Goal: Check status: Check status

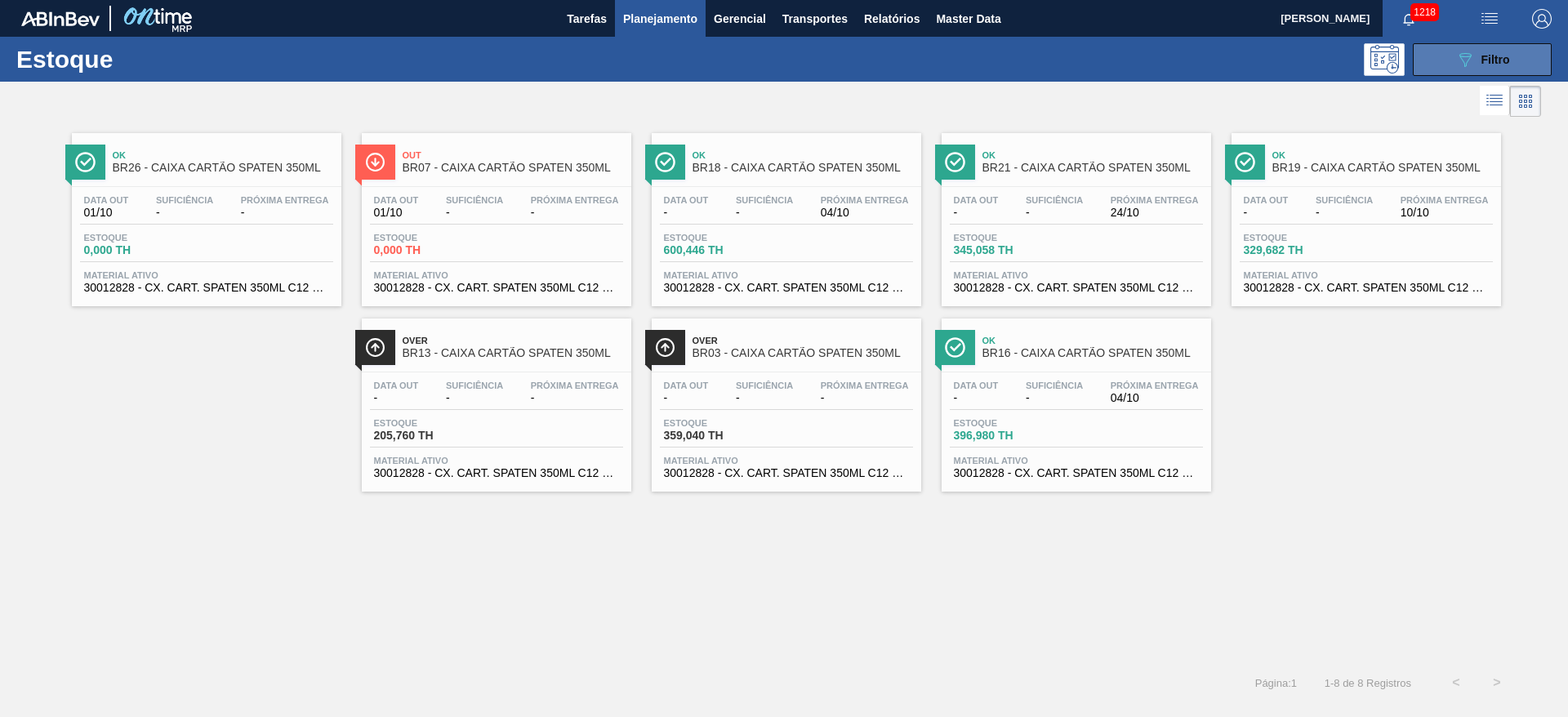
click at [1045, 57] on icon "089F7B8B-B2A5-4AFE-B5C0-19BA573D28AC" at bounding box center [1466, 59] width 20 height 20
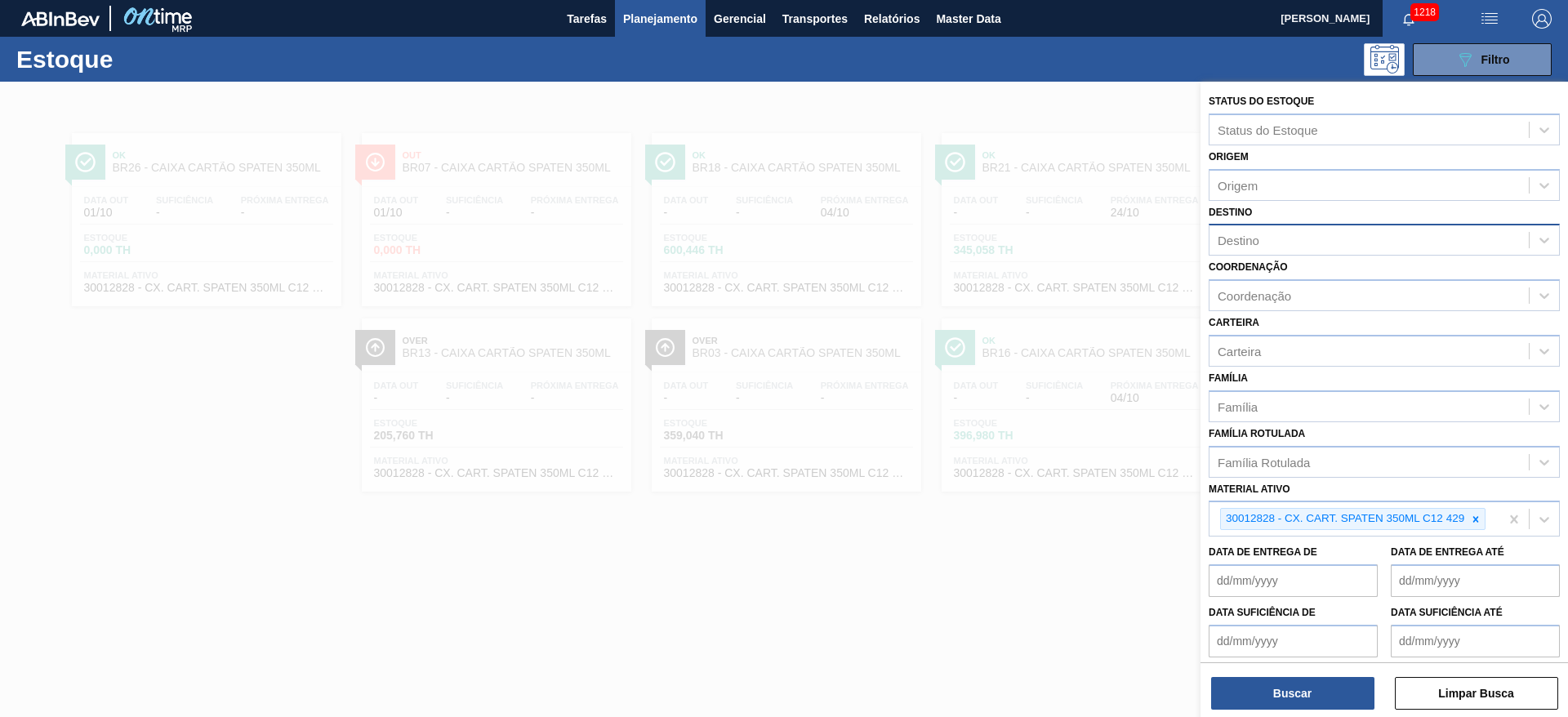
click at [1045, 241] on div "Destino" at bounding box center [1238, 240] width 42 height 14
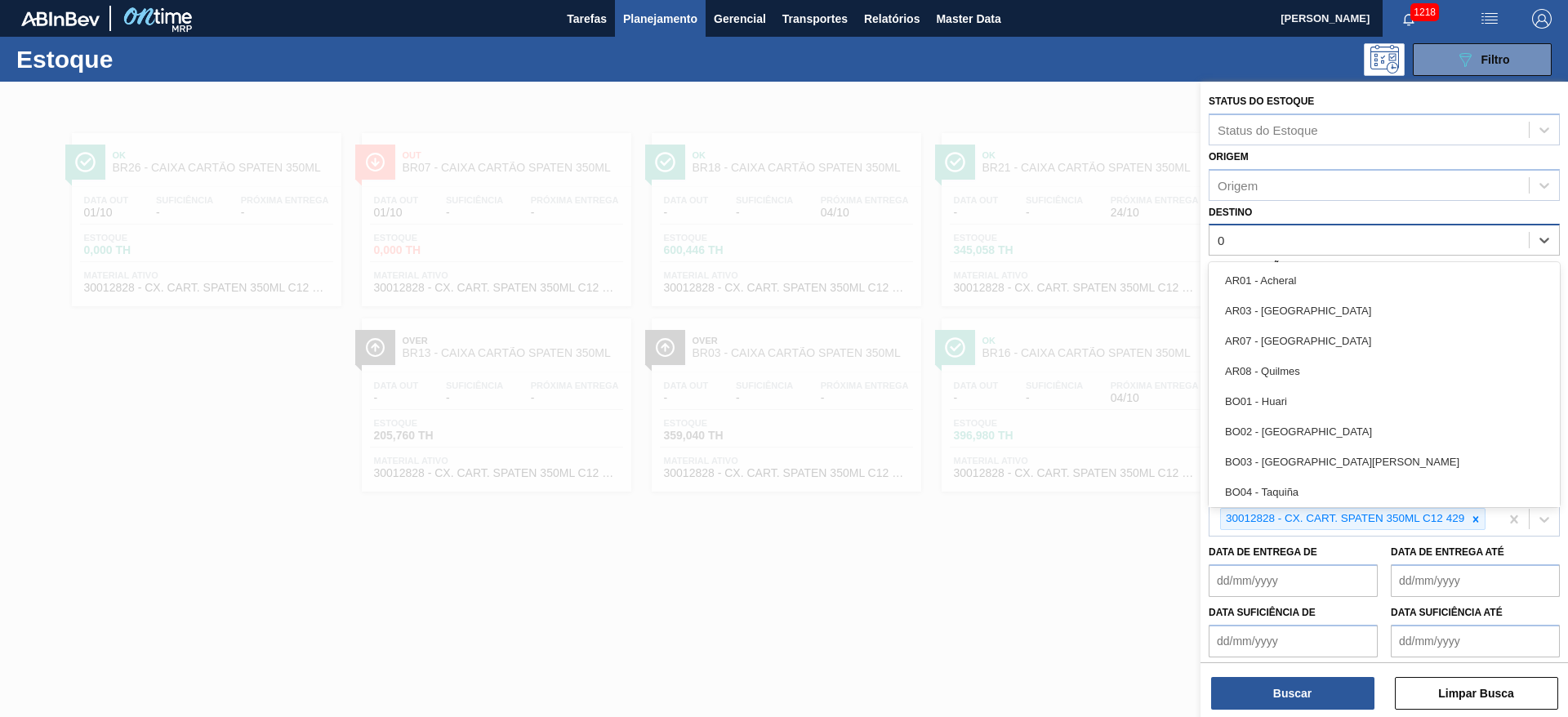
type input "08"
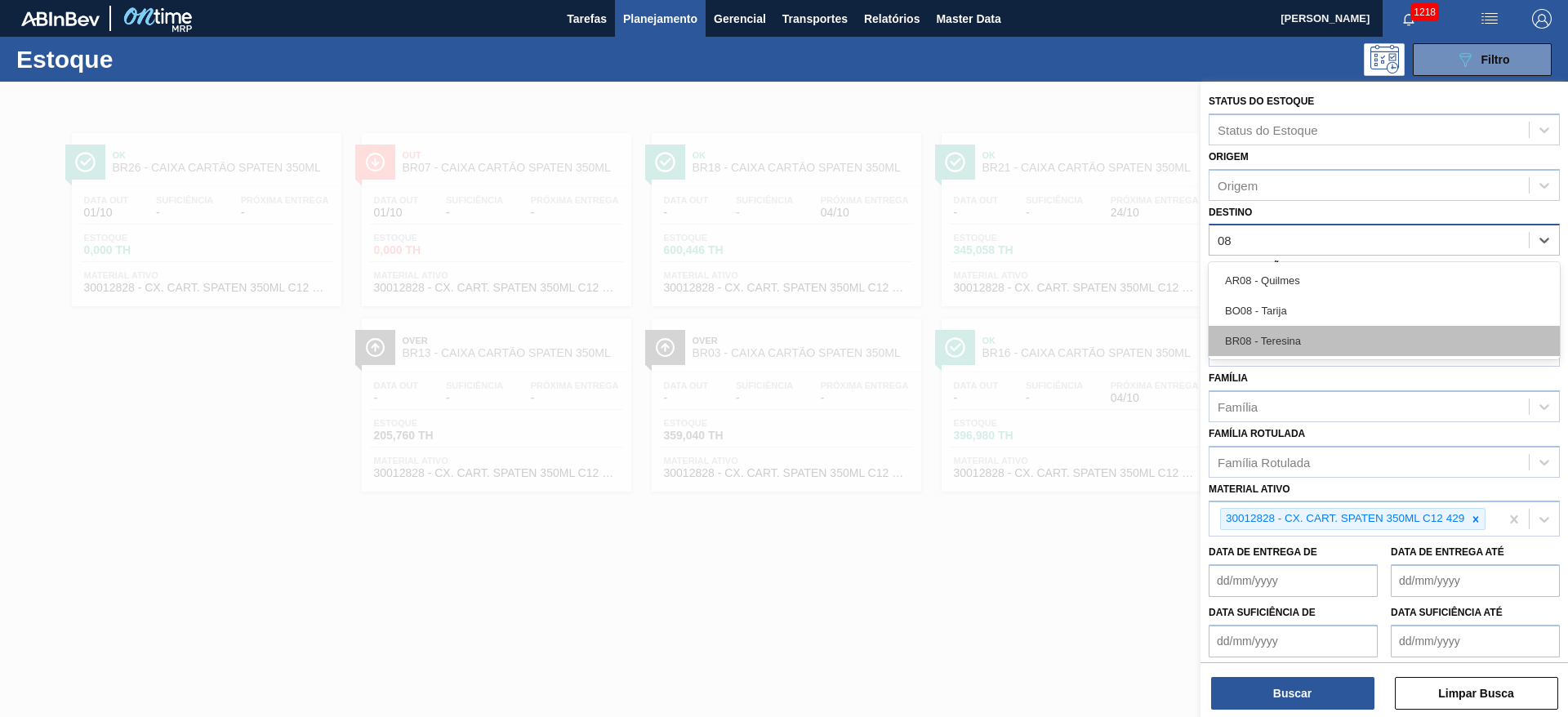
click at [1045, 331] on div "BR08 - Teresina" at bounding box center [1384, 340] width 351 height 30
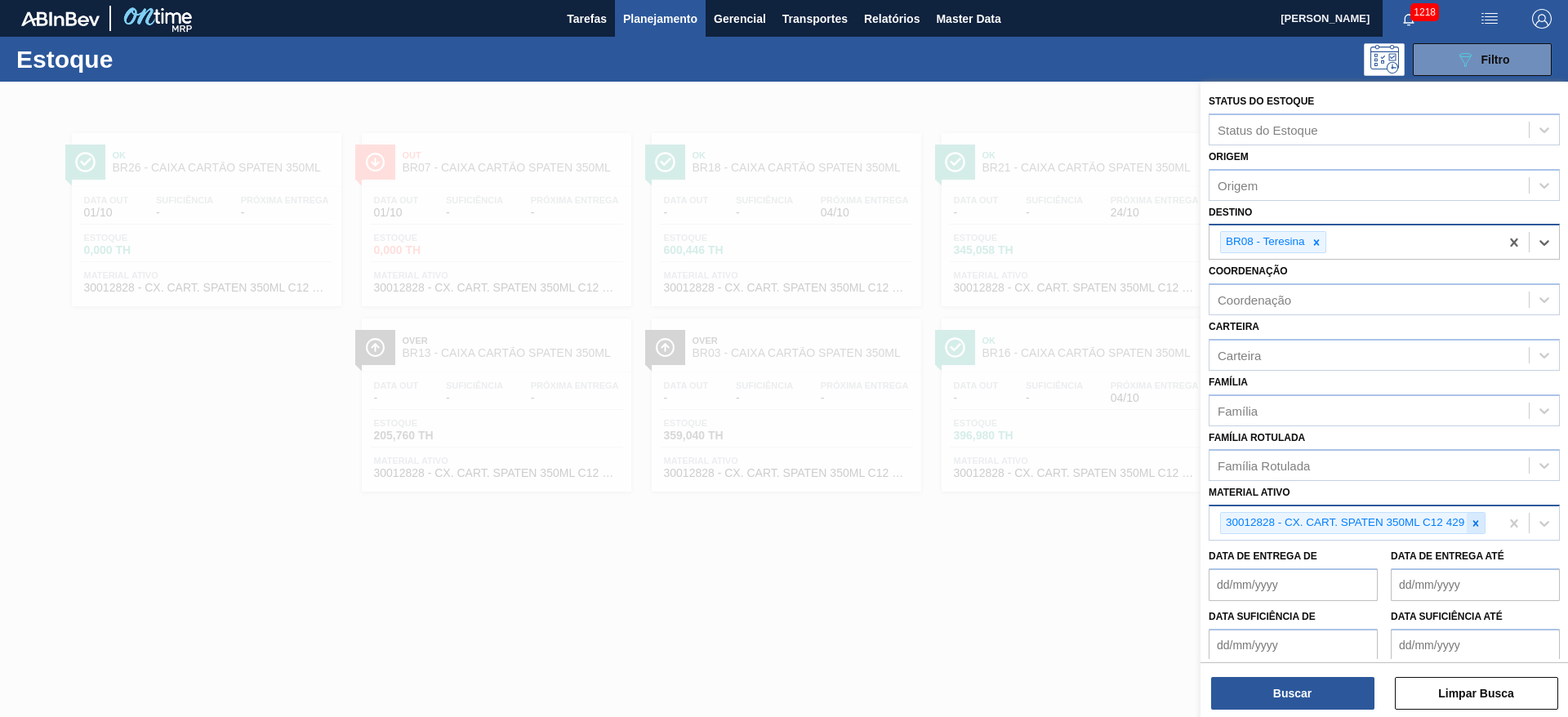
click at [1045, 477] on icon at bounding box center [1476, 523] width 12 height 12
click at [1045, 354] on div "Carteira" at bounding box center [1239, 354] width 44 height 14
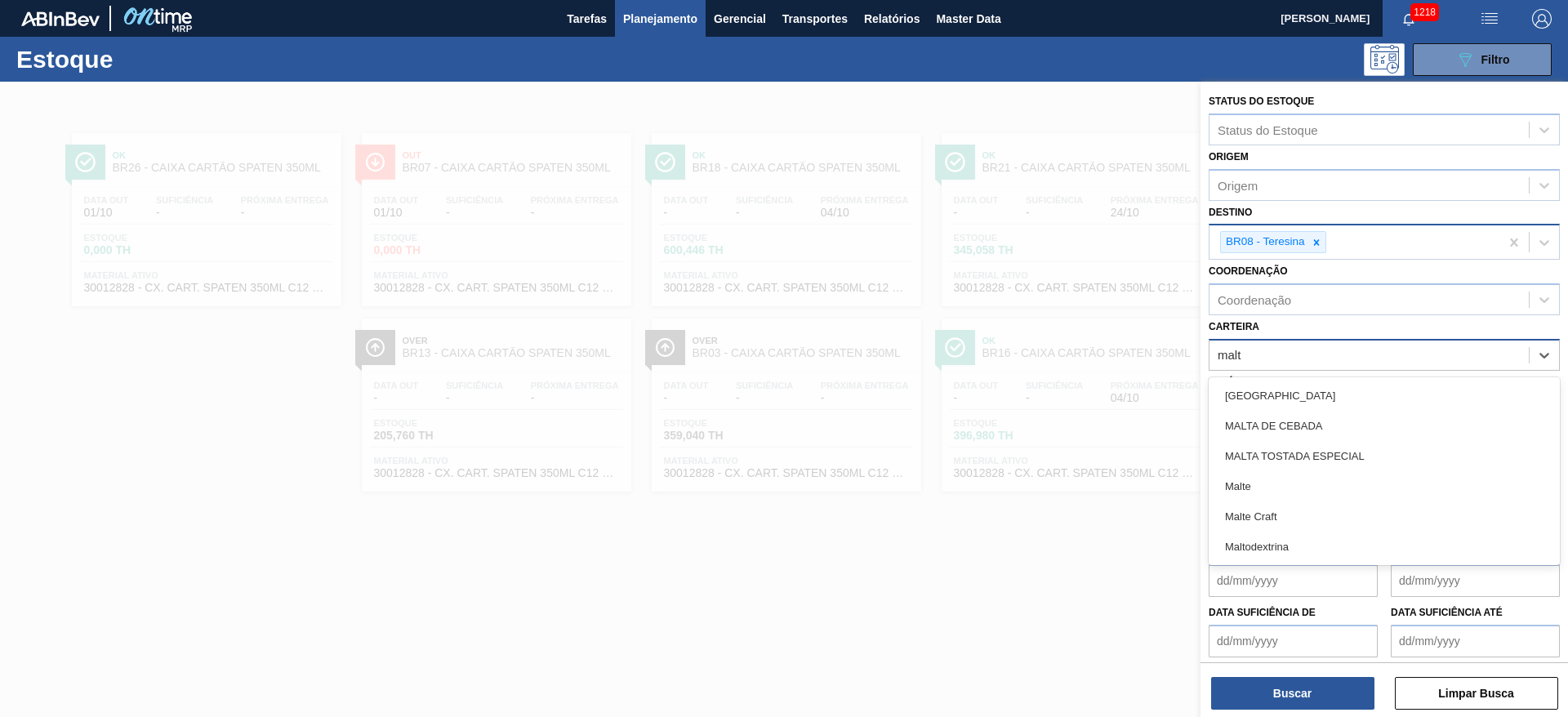
type input "malte"
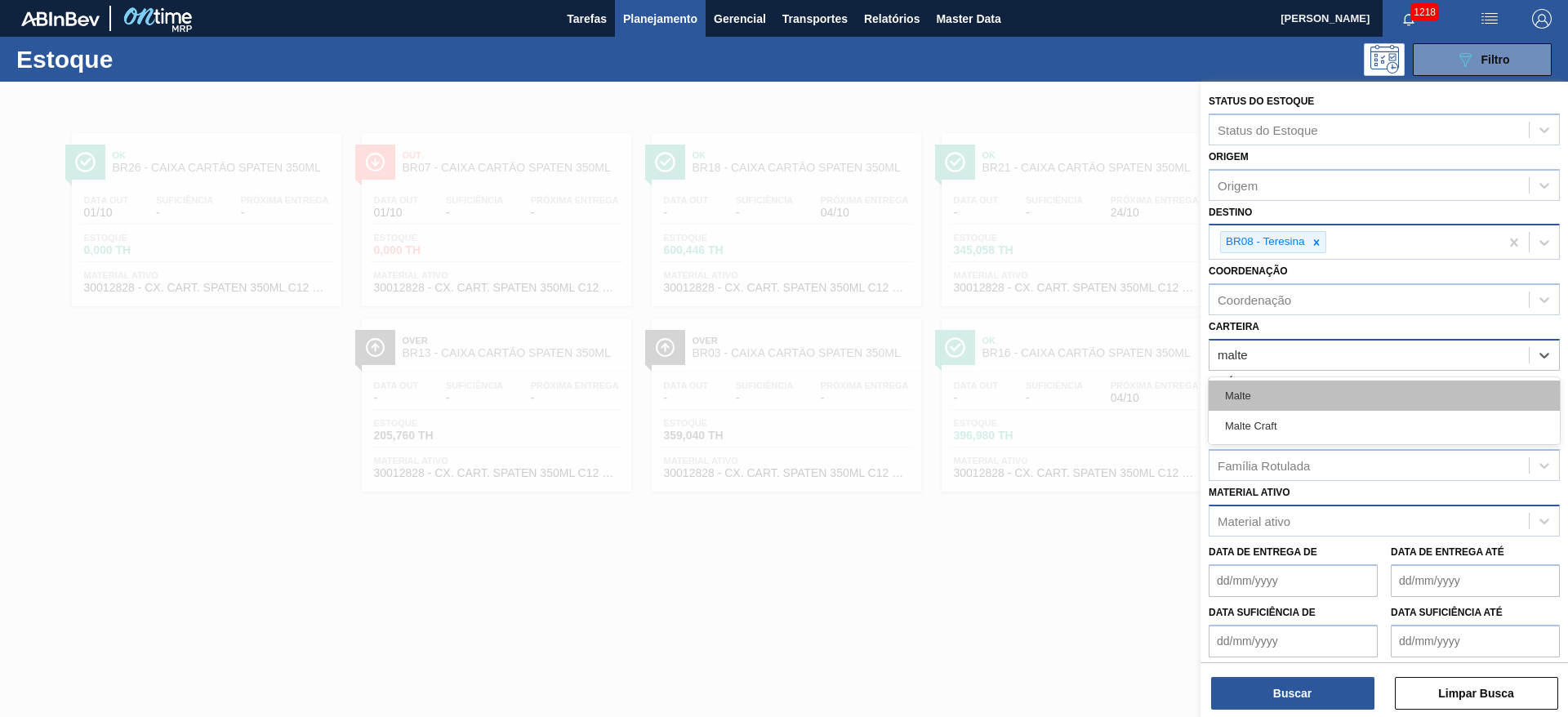
click at [1045, 390] on div "Malte" at bounding box center [1384, 396] width 351 height 30
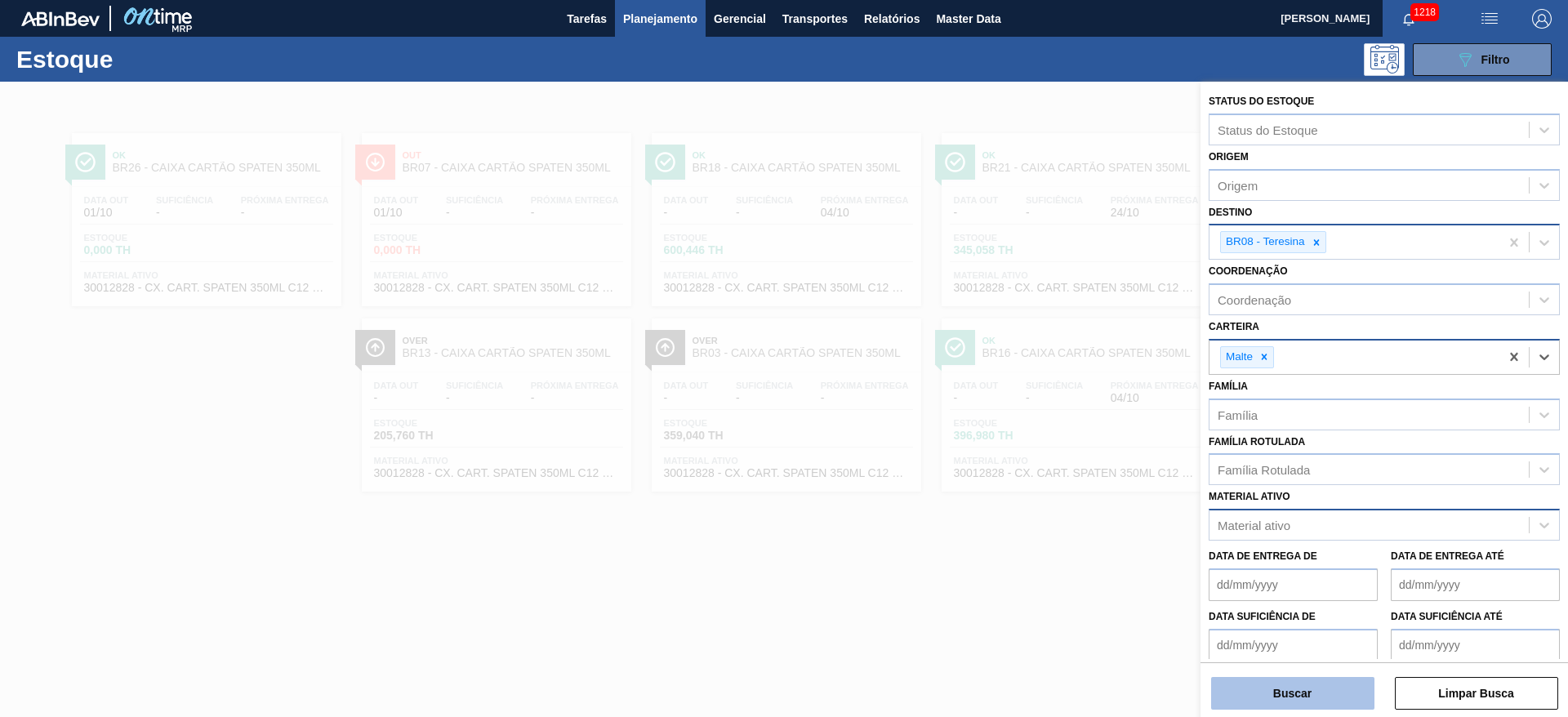
click at [1045, 477] on button "Buscar" at bounding box center [1293, 693] width 163 height 33
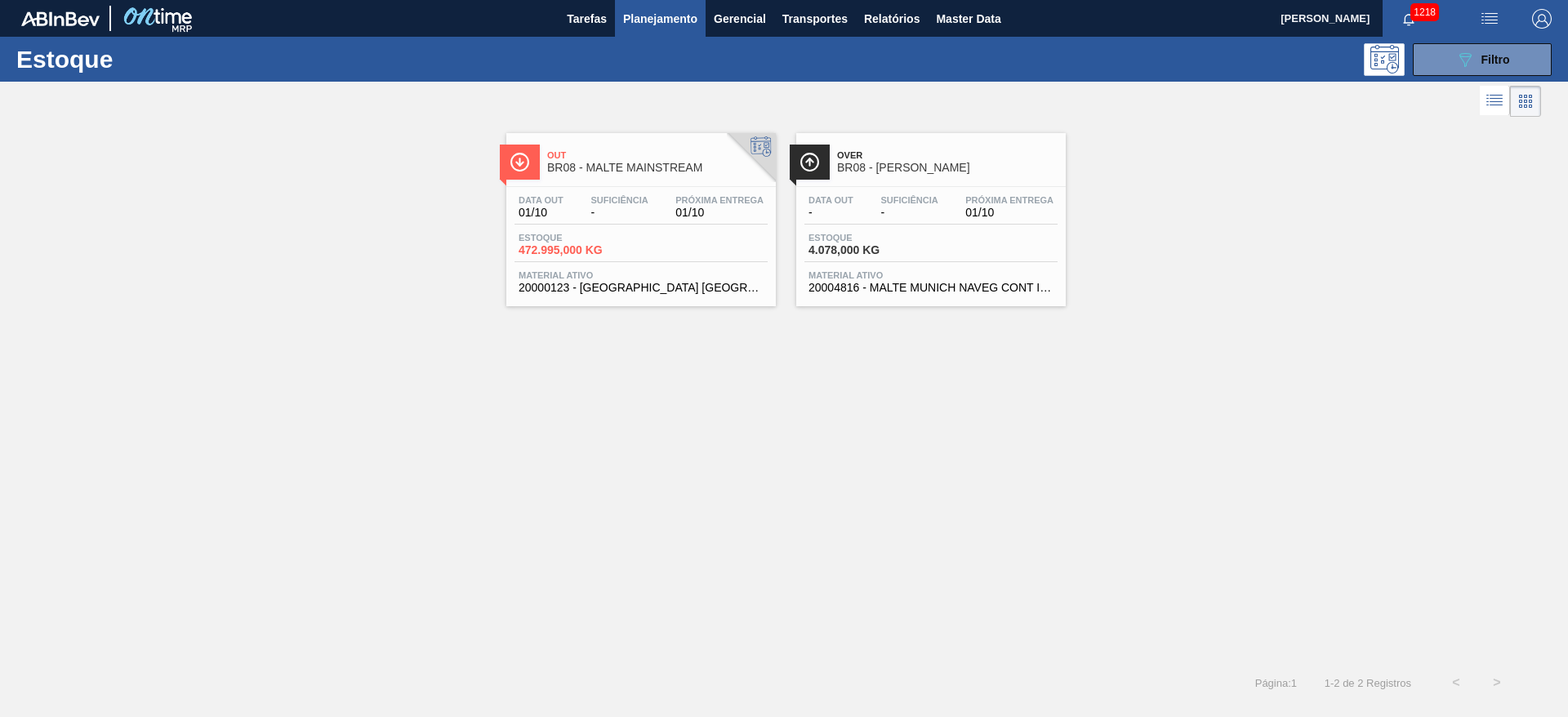
click at [890, 210] on span "-" at bounding box center [908, 213] width 57 height 12
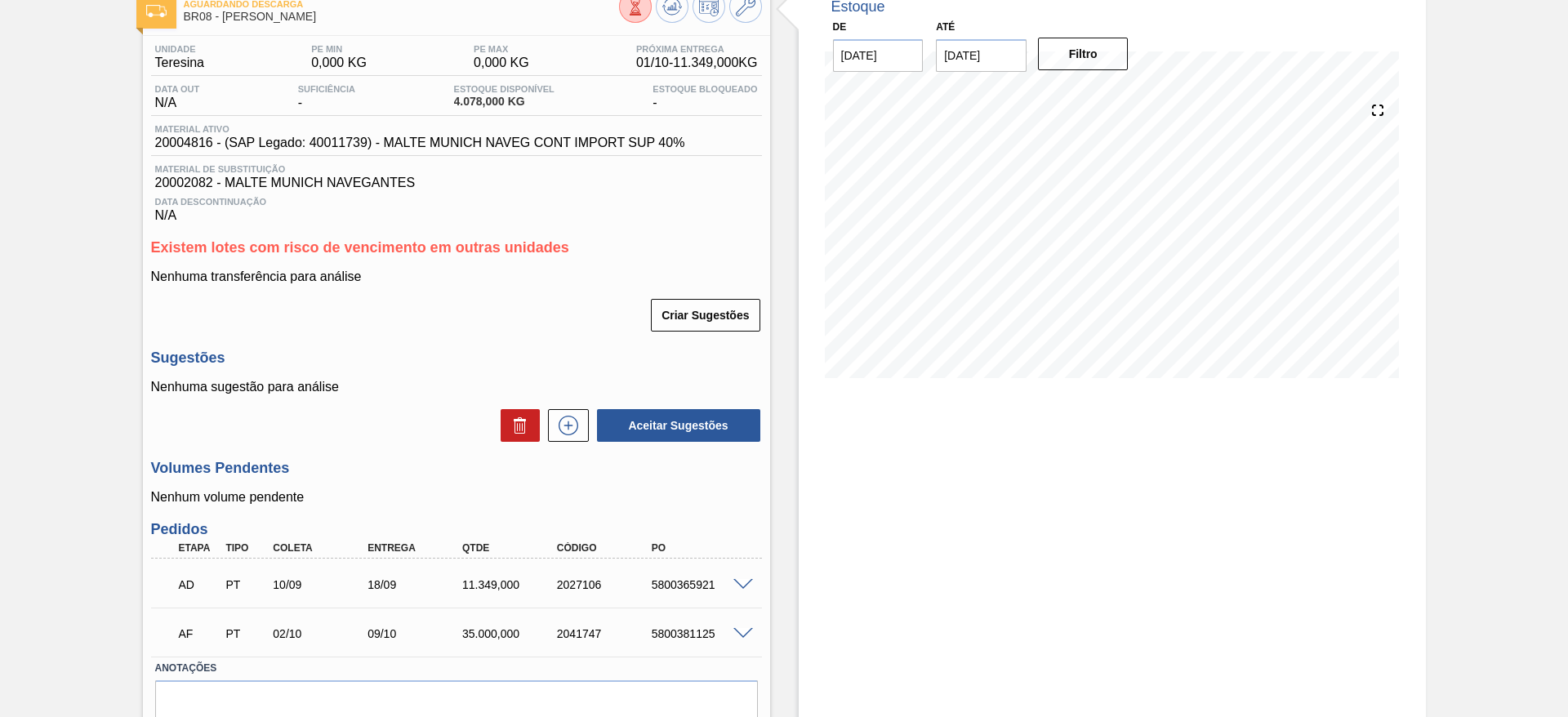
scroll to position [173, 0]
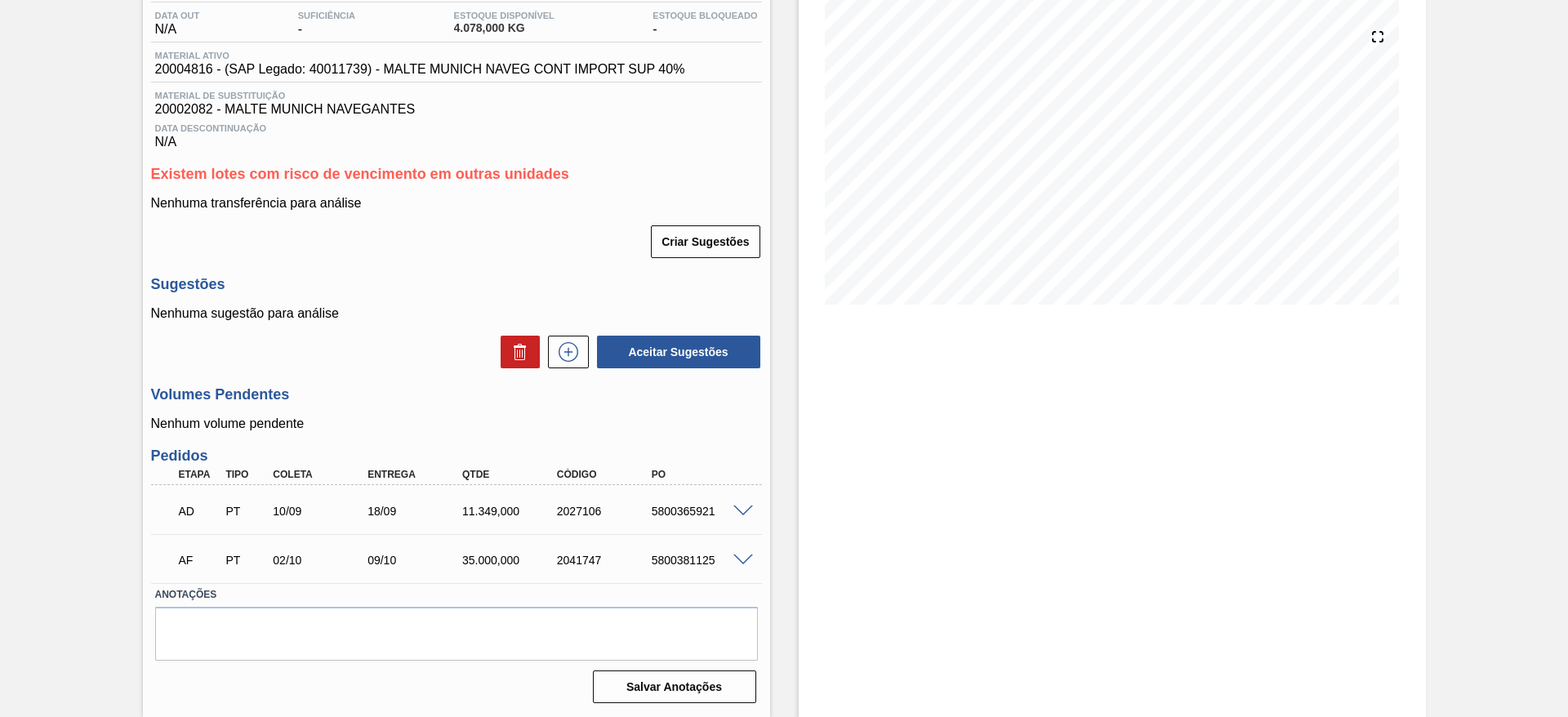
click at [734, 477] on span at bounding box center [744, 560] width 20 height 12
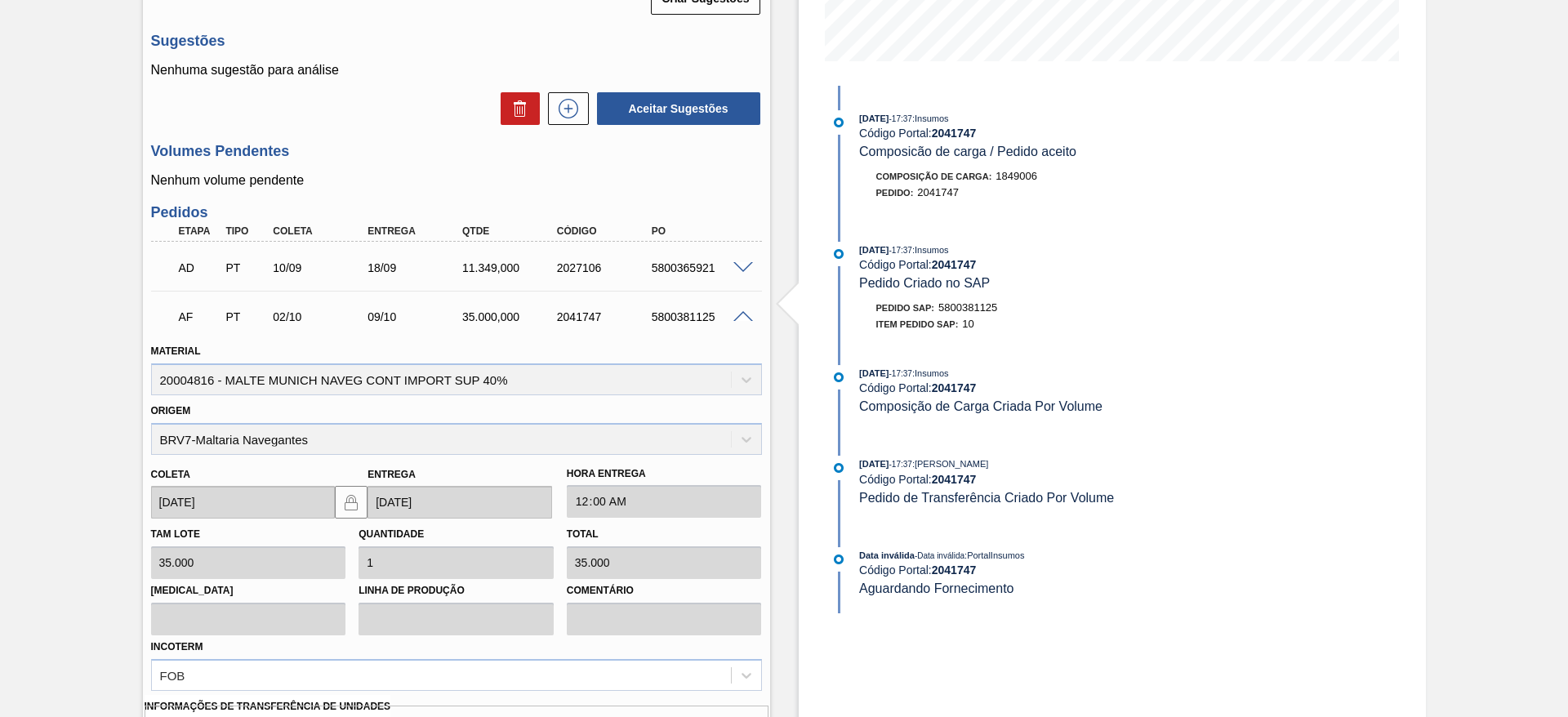
scroll to position [657, 0]
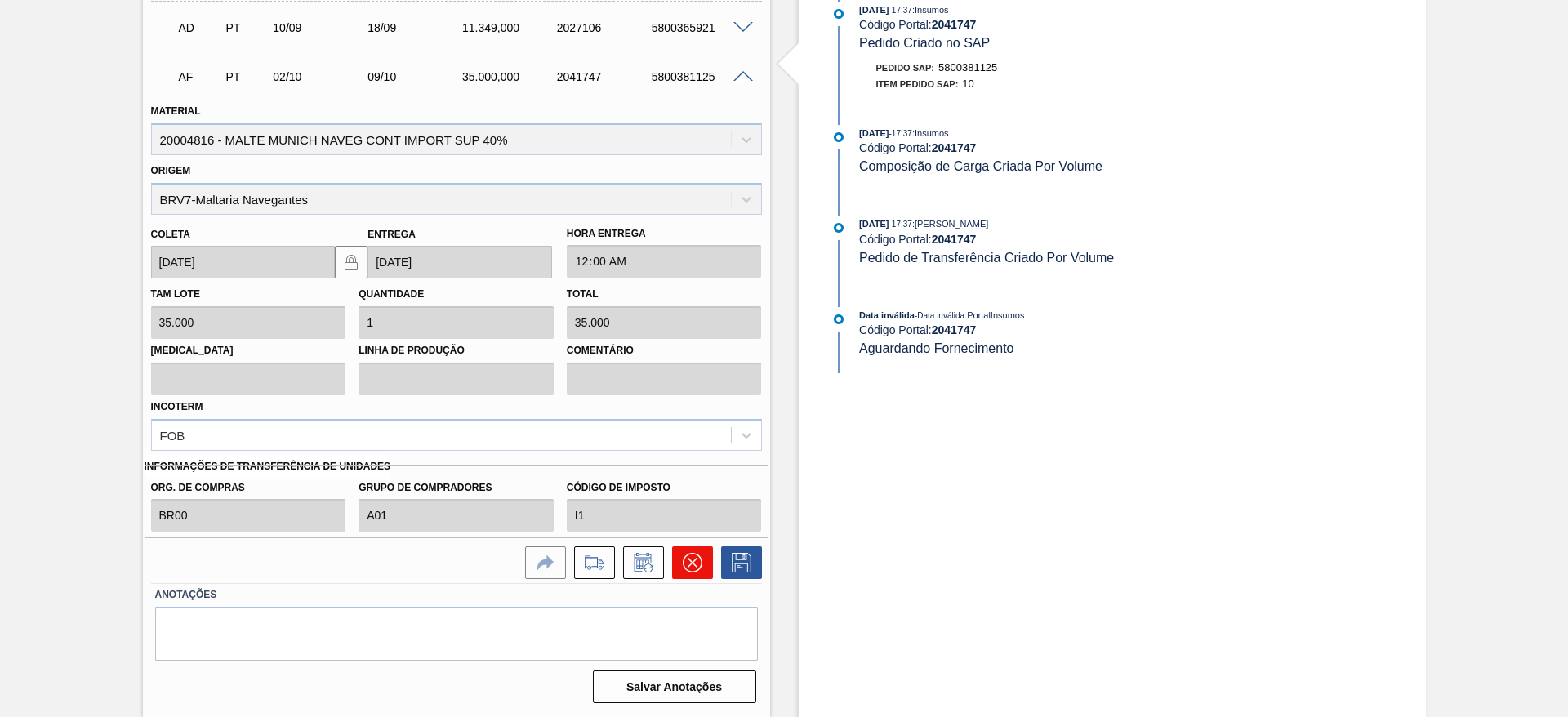
click at [690, 477] on icon at bounding box center [692, 563] width 20 height 20
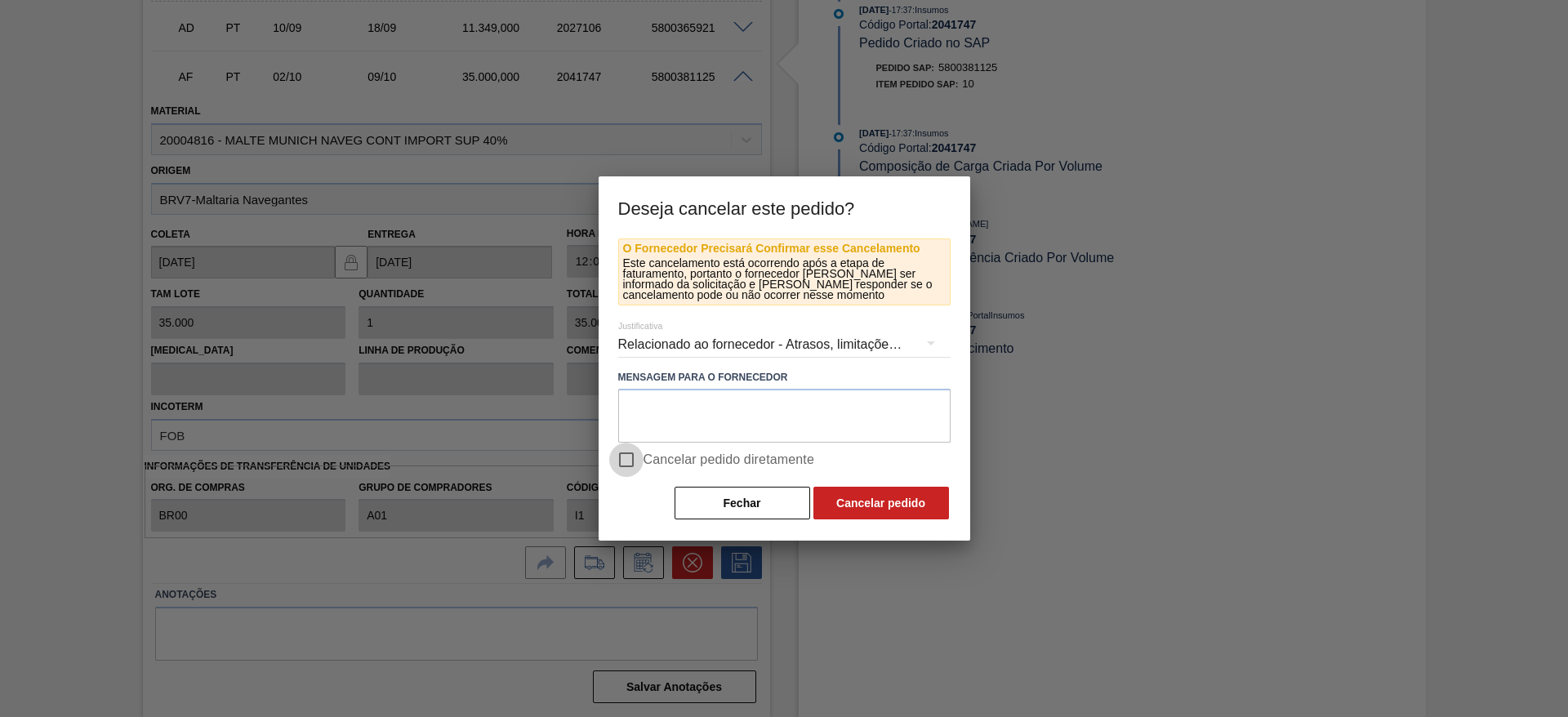
click at [624, 458] on input "Cancelar pedido diretamente" at bounding box center [627, 460] width 35 height 35
checkbox input "true"
click at [884, 477] on button "Cancelar pedido" at bounding box center [881, 503] width 135 height 33
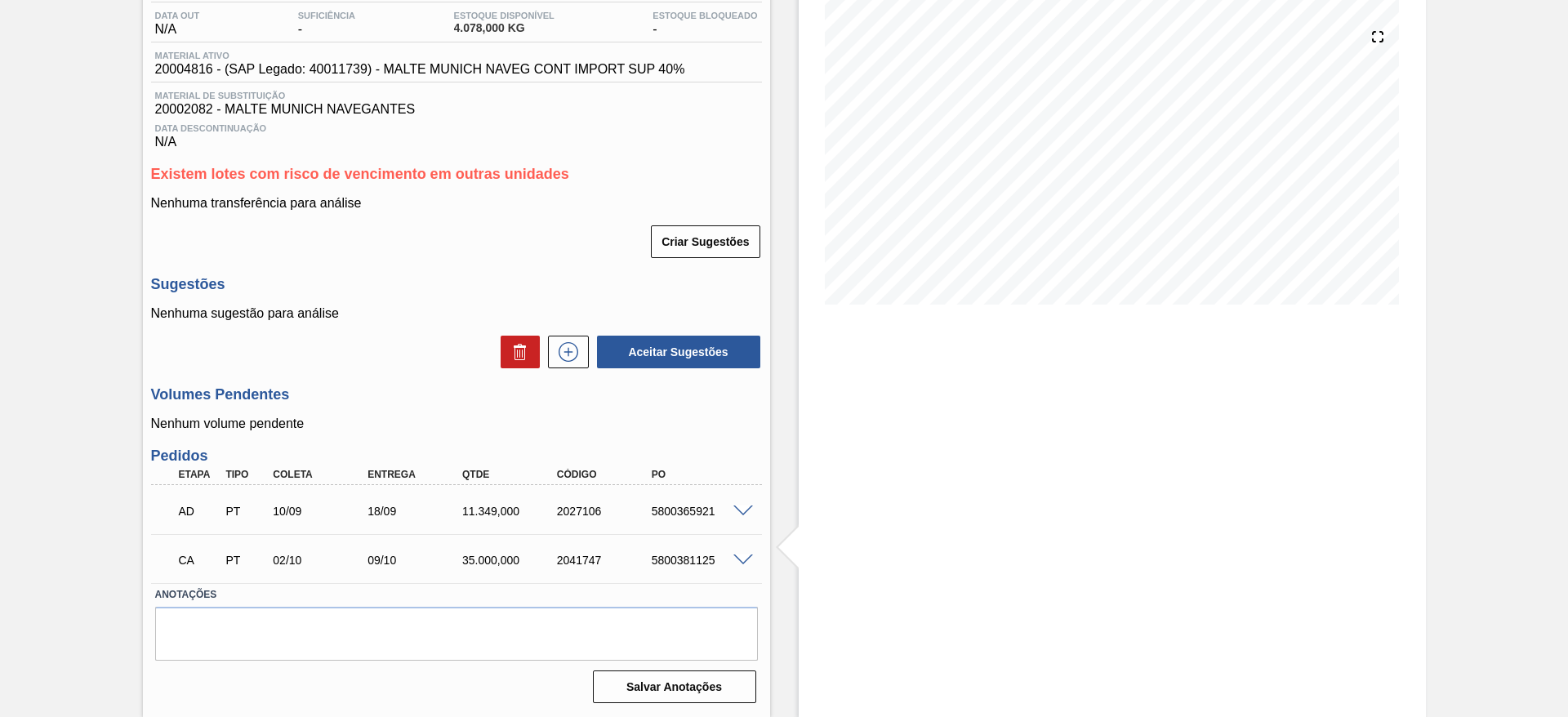
scroll to position [0, 0]
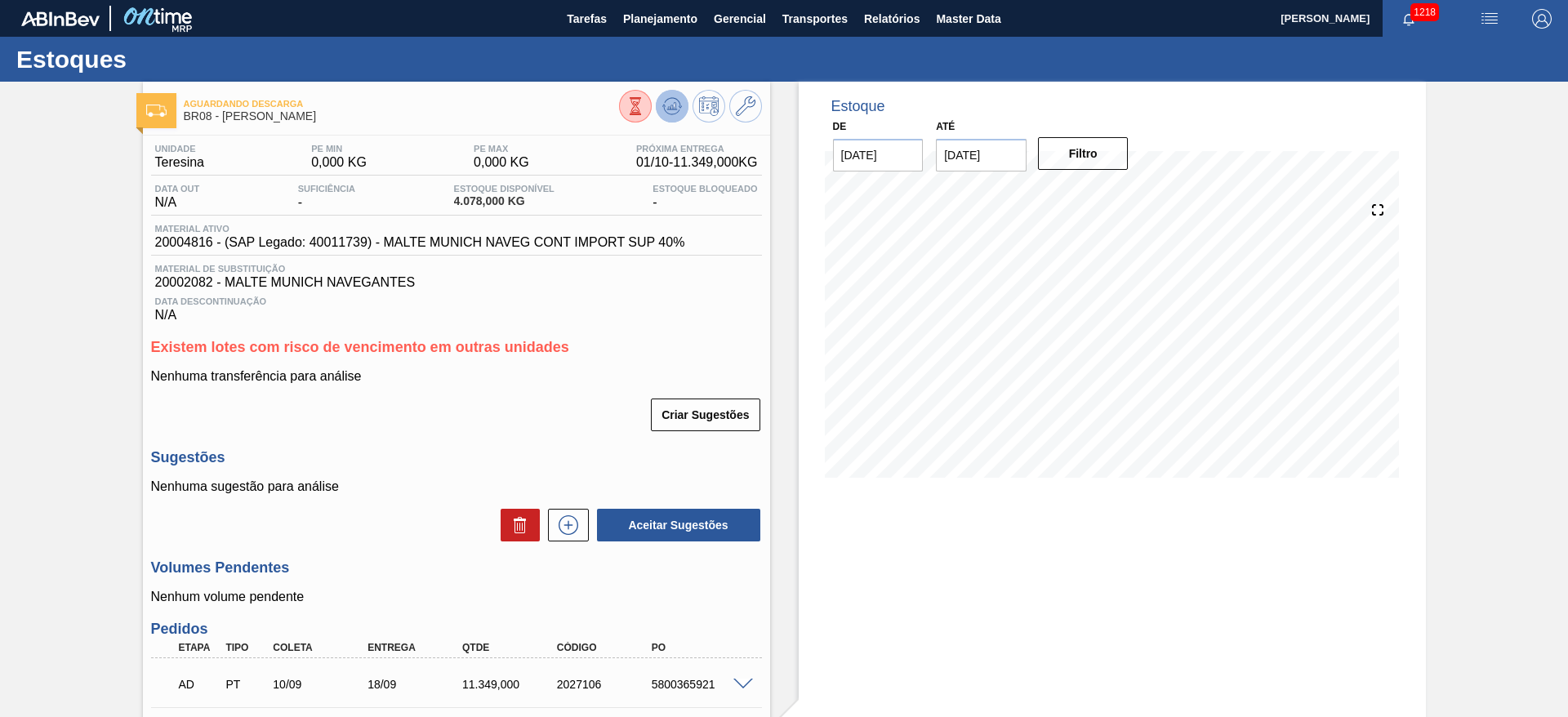
click at [670, 99] on icon at bounding box center [672, 106] width 20 height 20
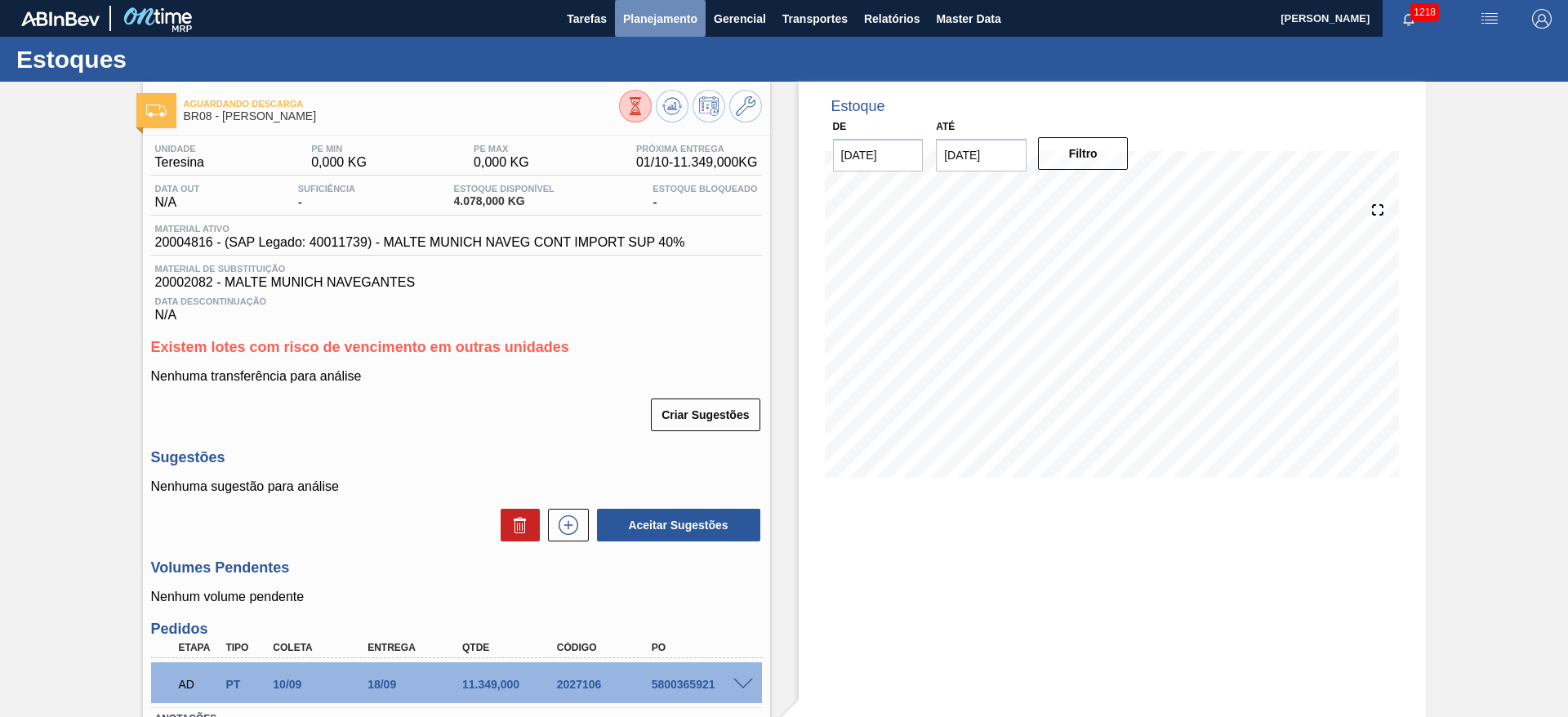
click at [642, 24] on span "Planejamento" at bounding box center [660, 19] width 74 height 20
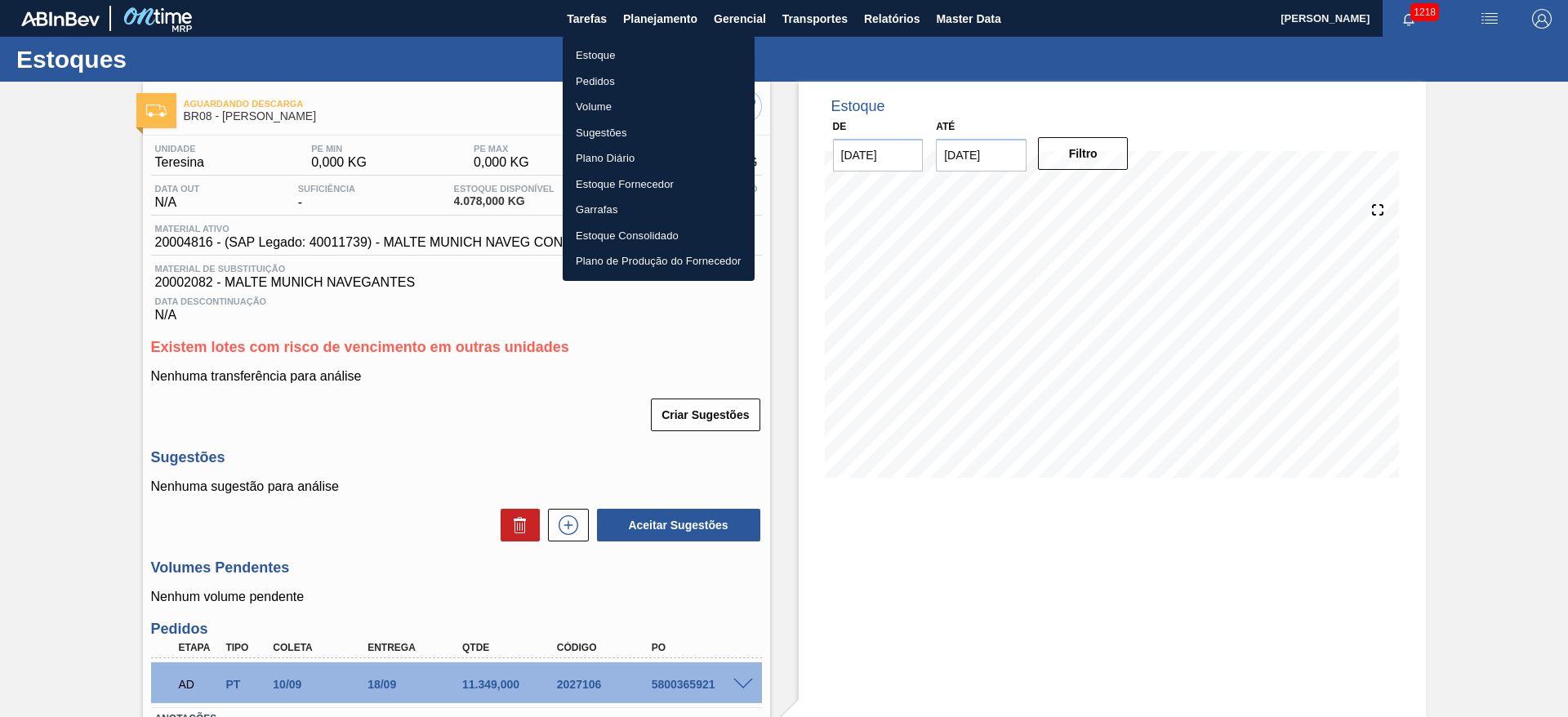
click at [600, 50] on li "Estoque" at bounding box center [659, 56] width 192 height 26
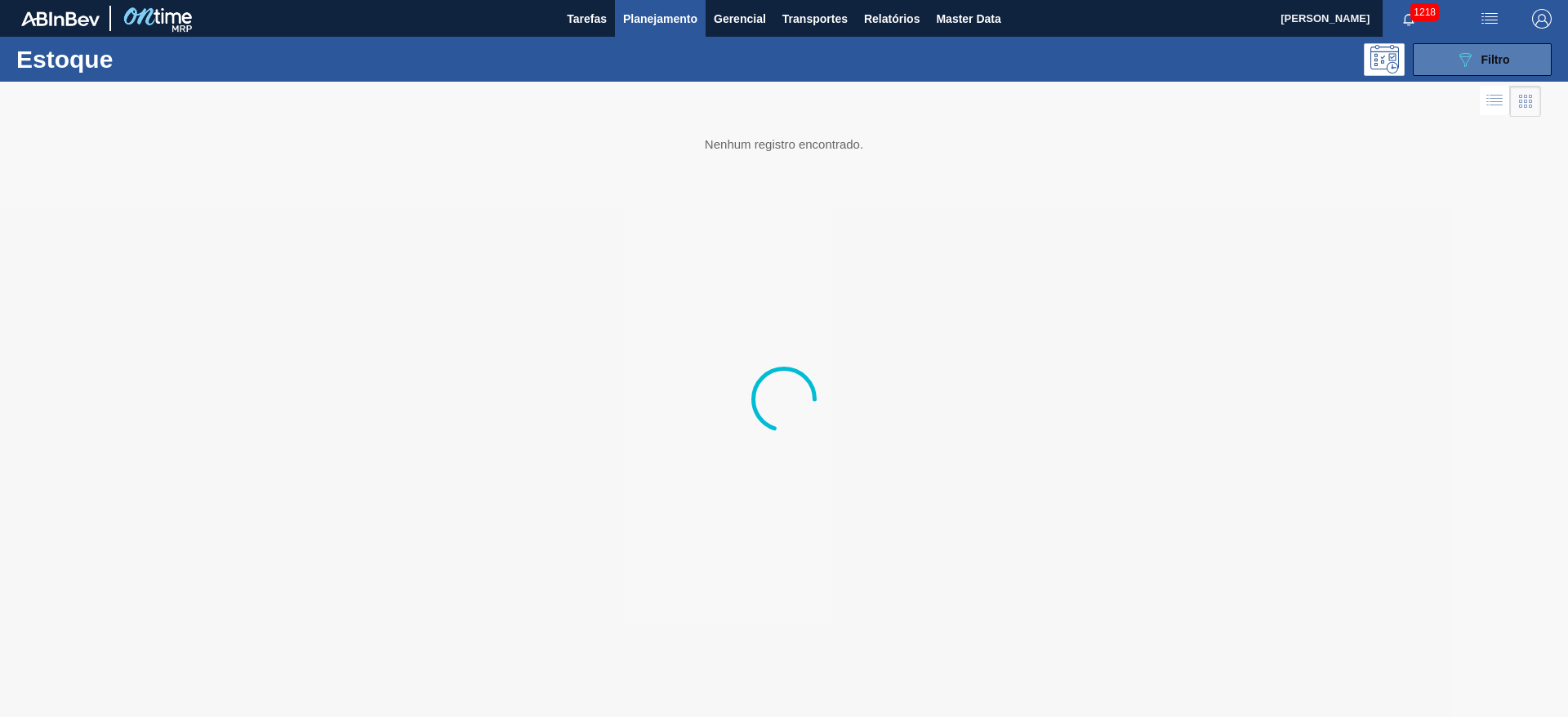
click at [1045, 58] on icon "089F7B8B-B2A5-4AFE-B5C0-19BA573D28AC" at bounding box center [1466, 59] width 20 height 20
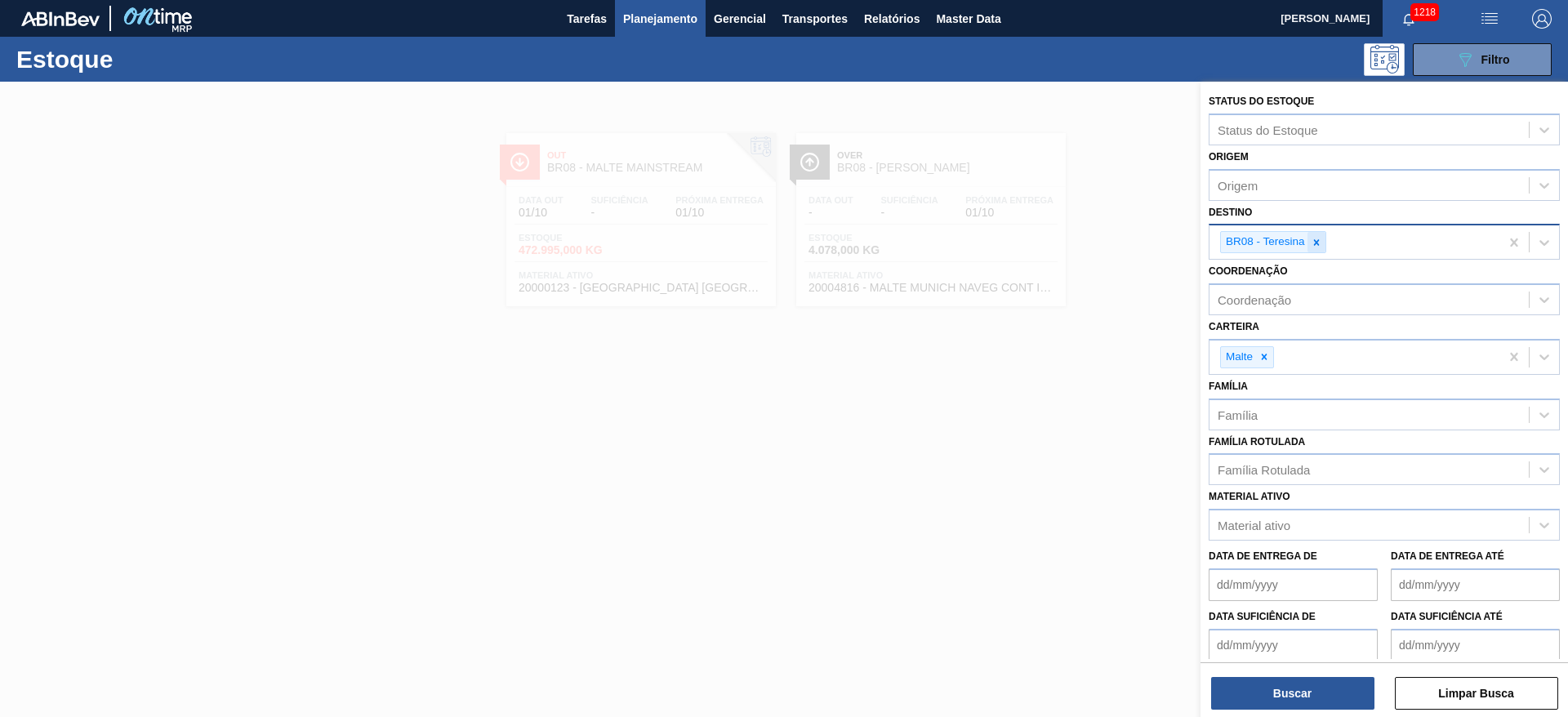
click at [1045, 245] on icon at bounding box center [1317, 242] width 12 height 12
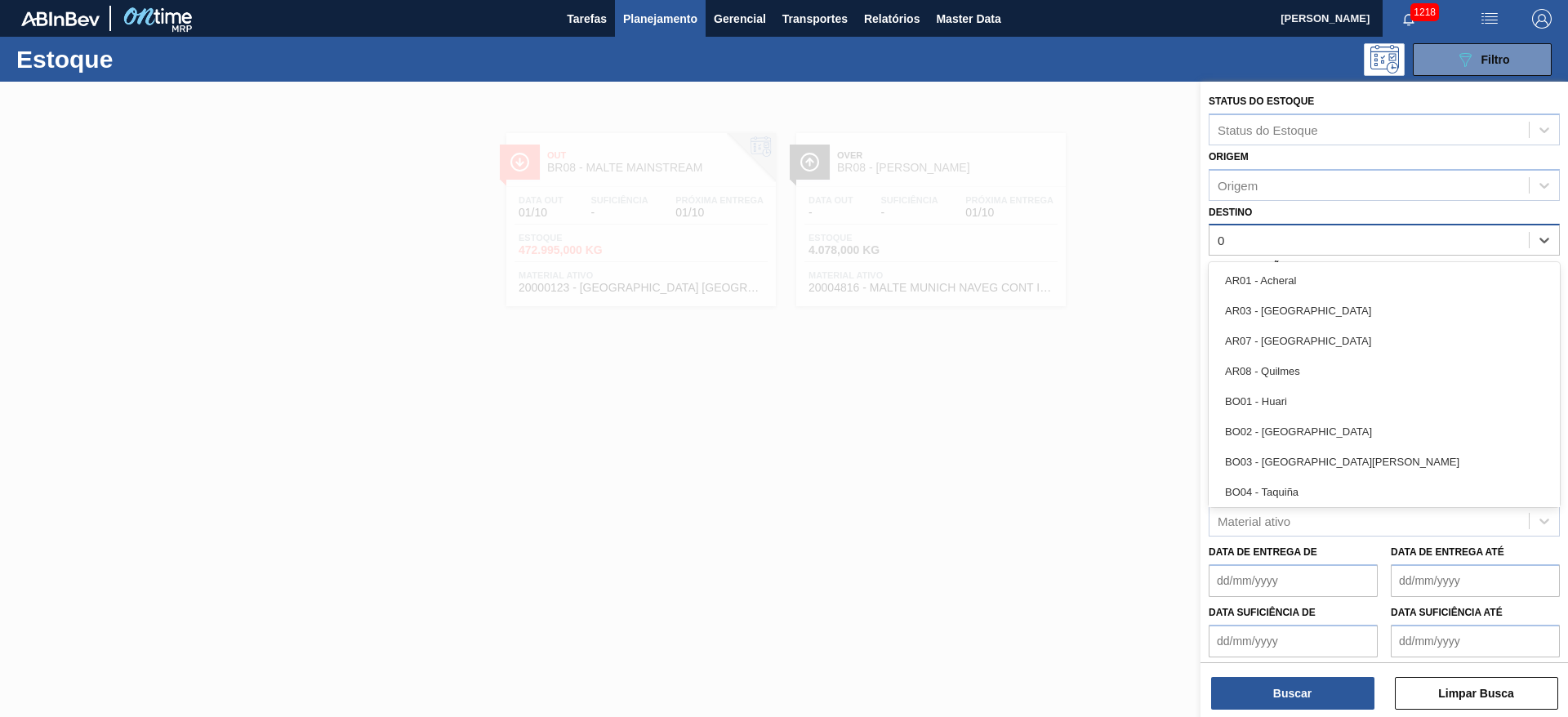
type input "03"
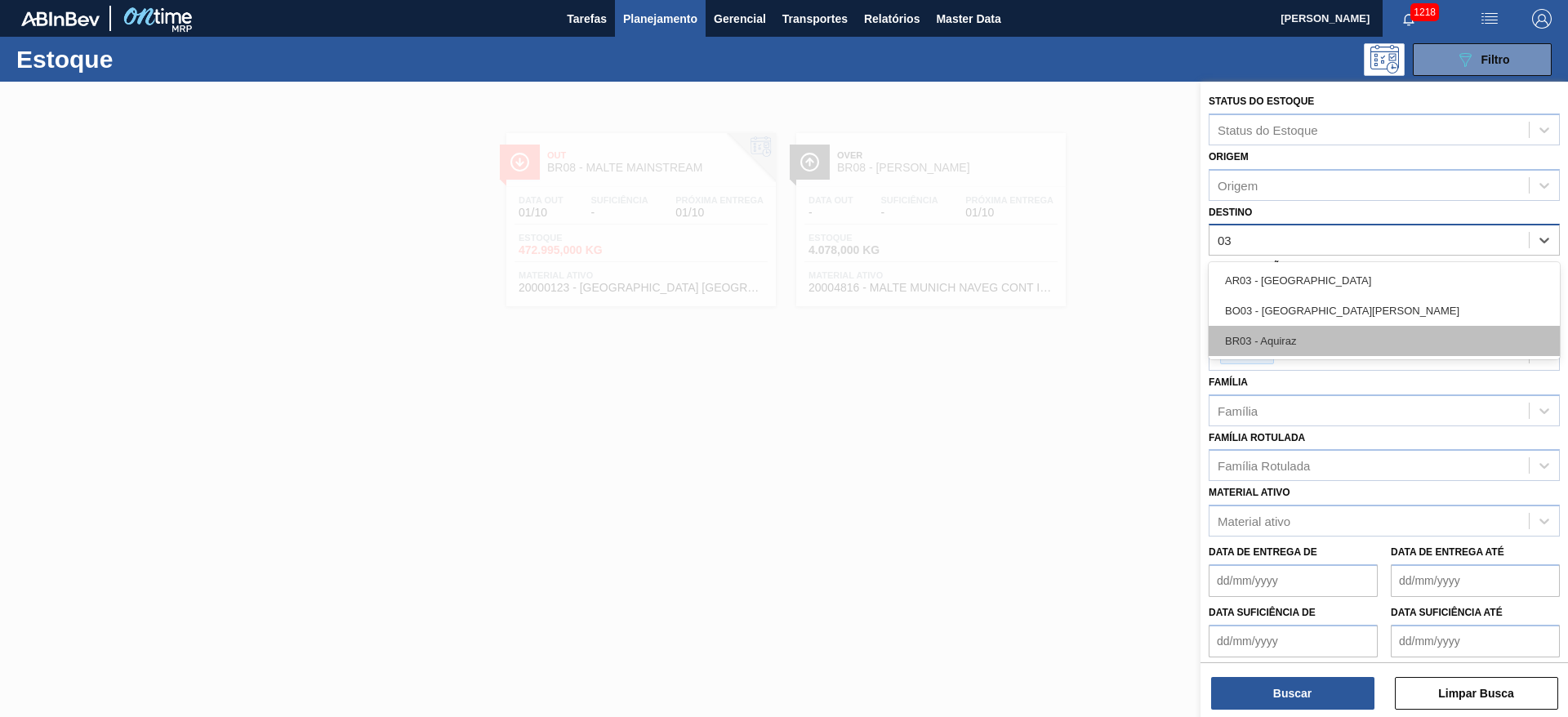
click at [1045, 334] on div "BR03 - Aquiraz" at bounding box center [1384, 340] width 351 height 30
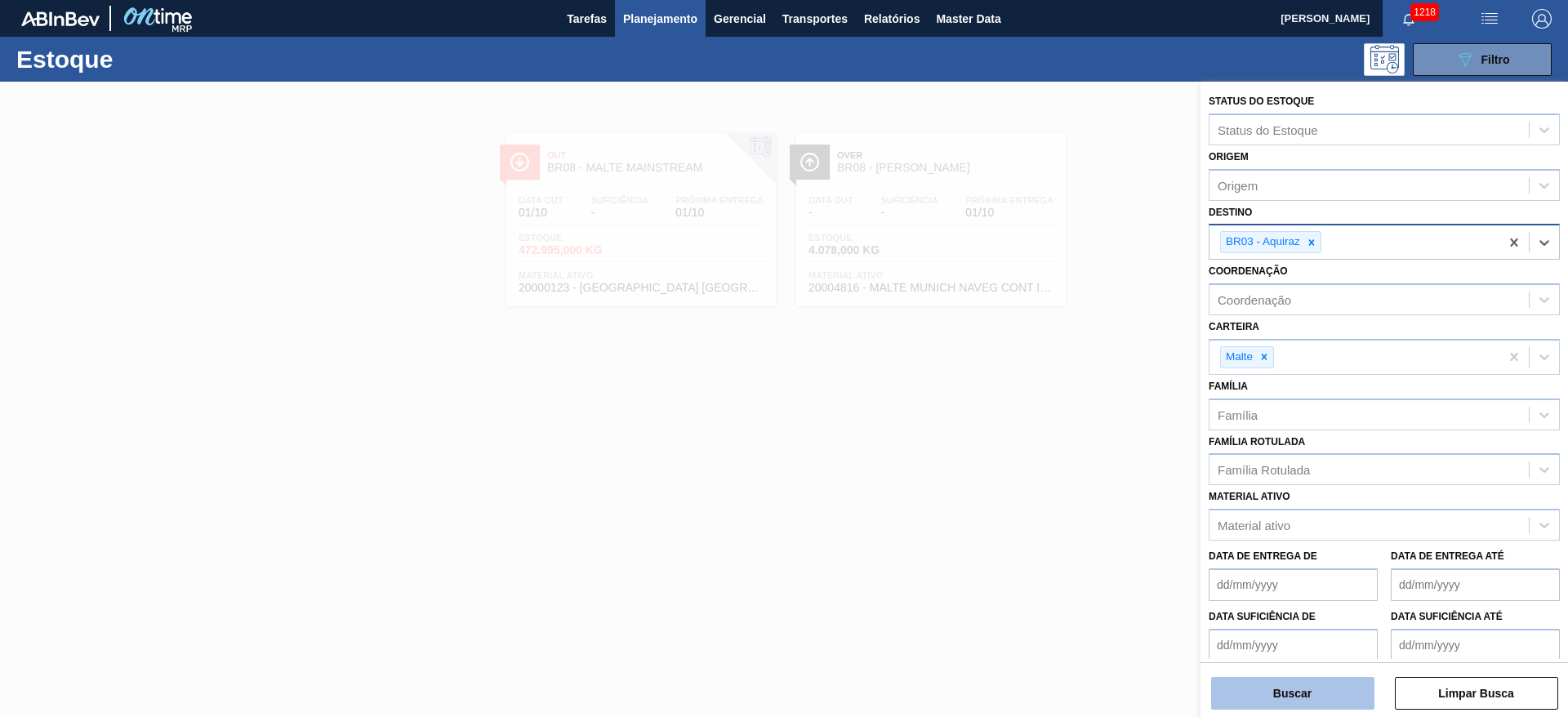
click at [1045, 477] on button "Buscar" at bounding box center [1293, 693] width 163 height 33
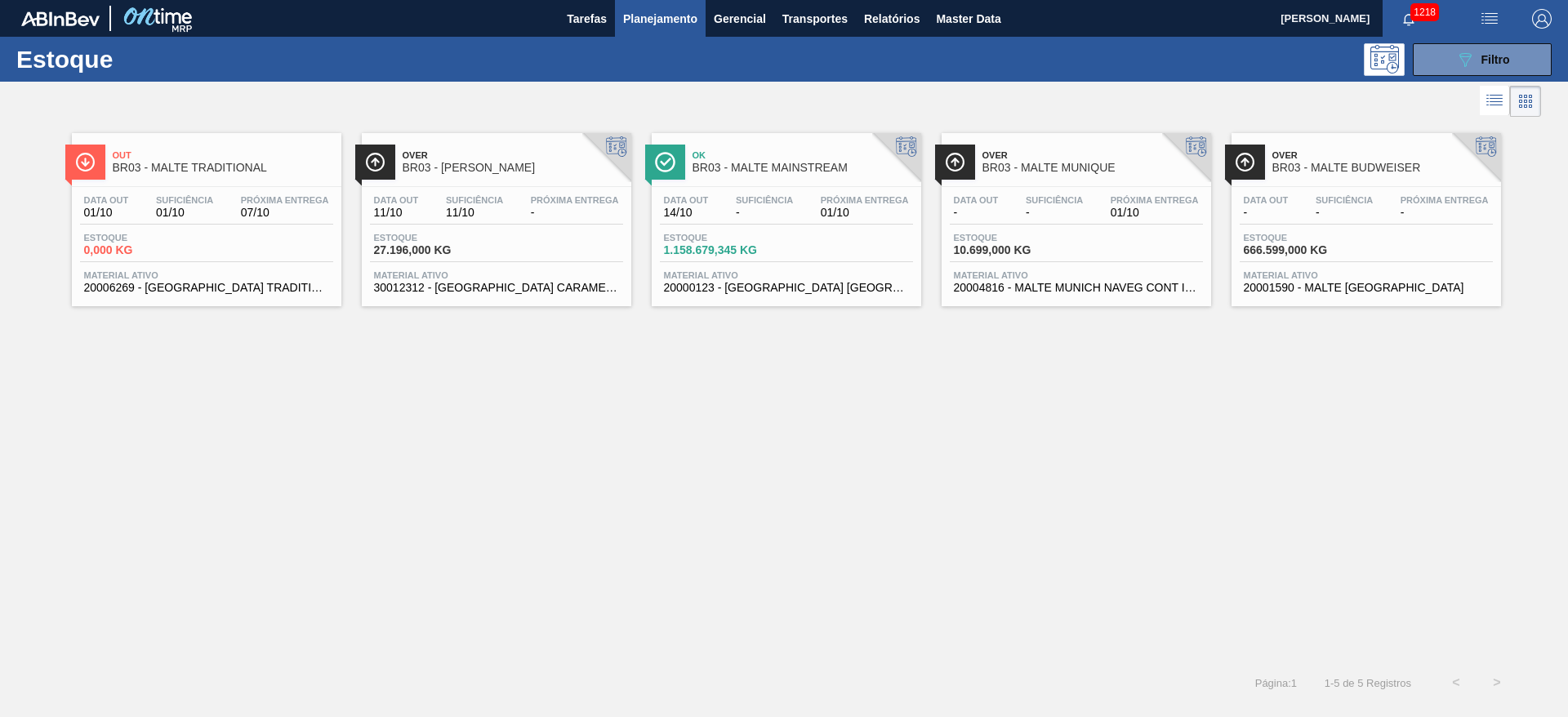
click at [761, 215] on span "-" at bounding box center [764, 213] width 57 height 12
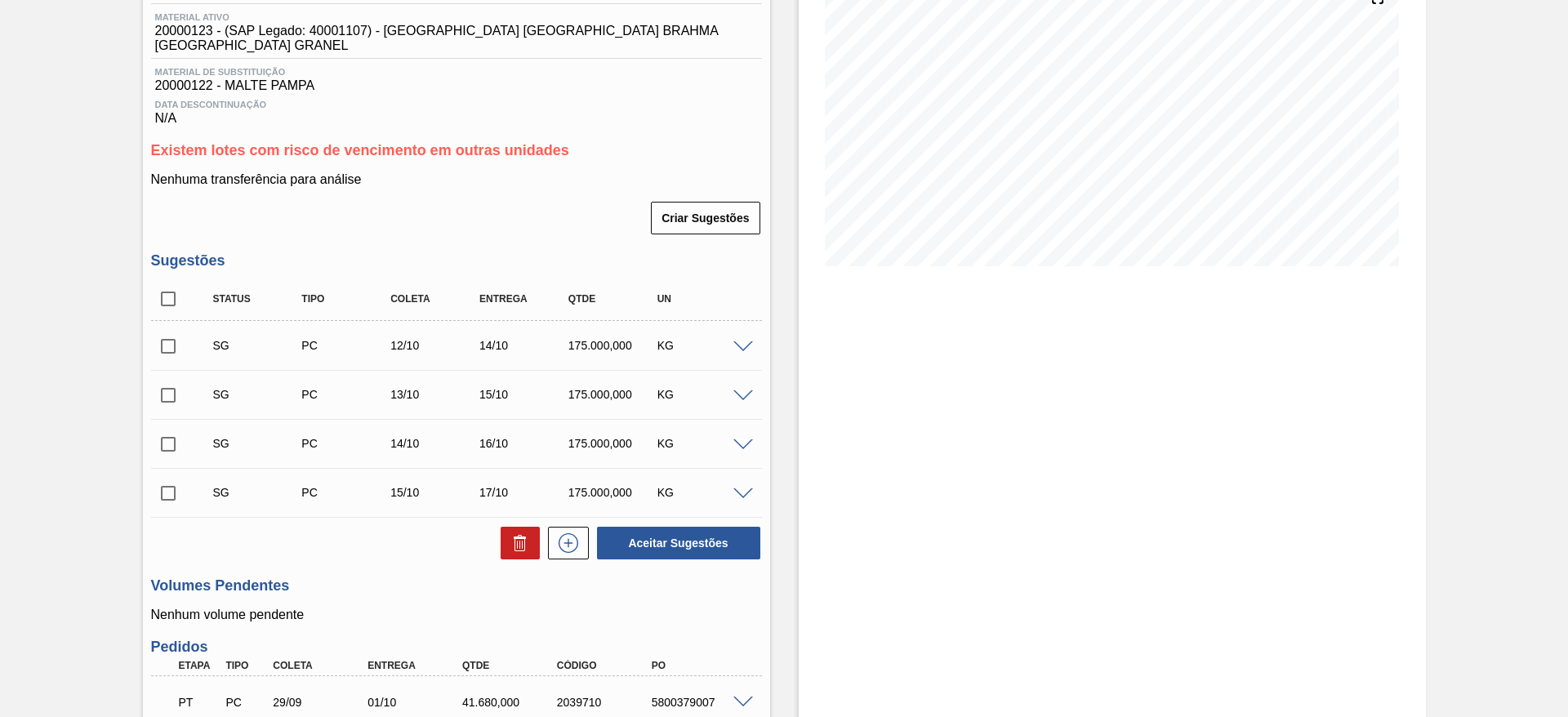
scroll to position [123, 0]
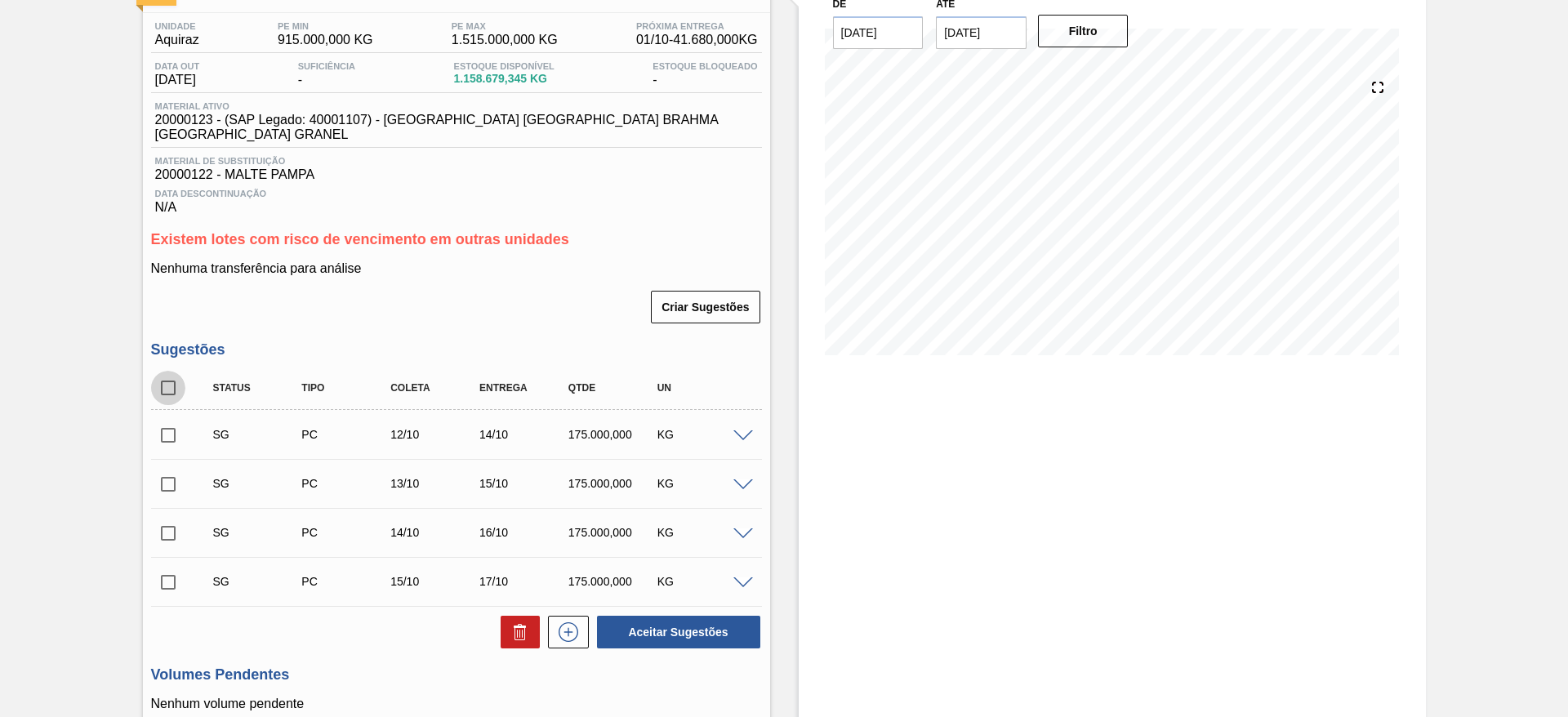
click at [167, 372] on input "checkbox" at bounding box center [168, 388] width 35 height 35
checkbox input "true"
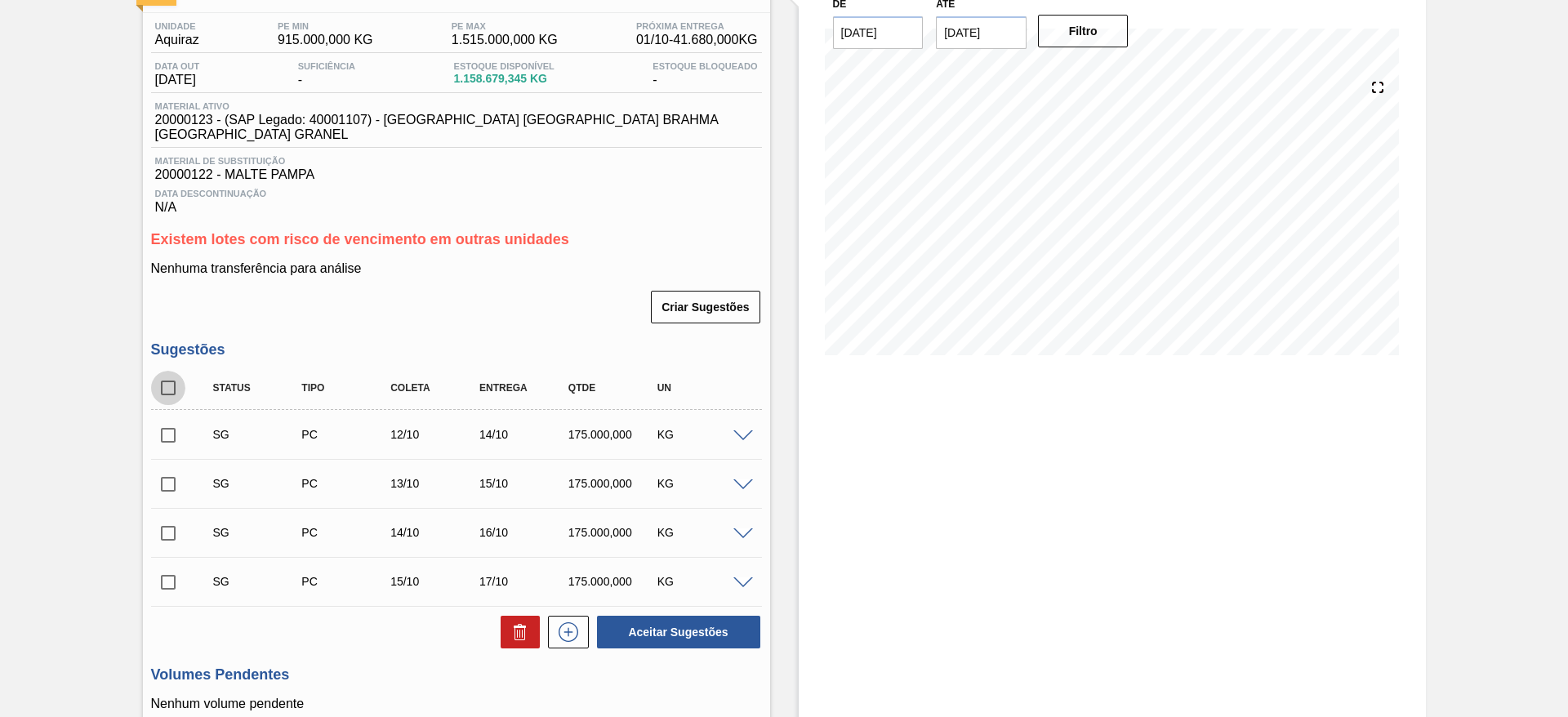
checkbox input "true"
click at [529, 477] on button at bounding box center [520, 632] width 40 height 33
checkbox input "false"
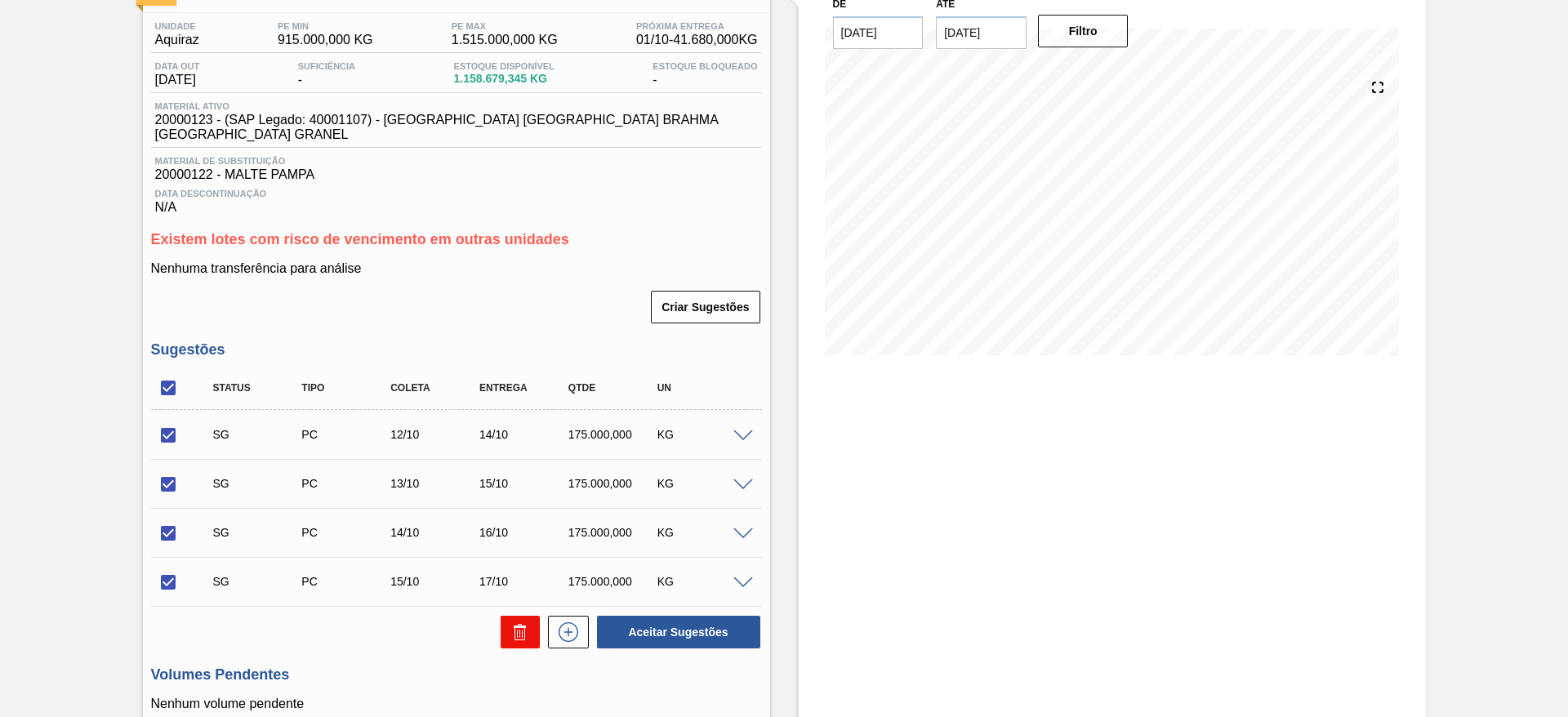
checkbox input "false"
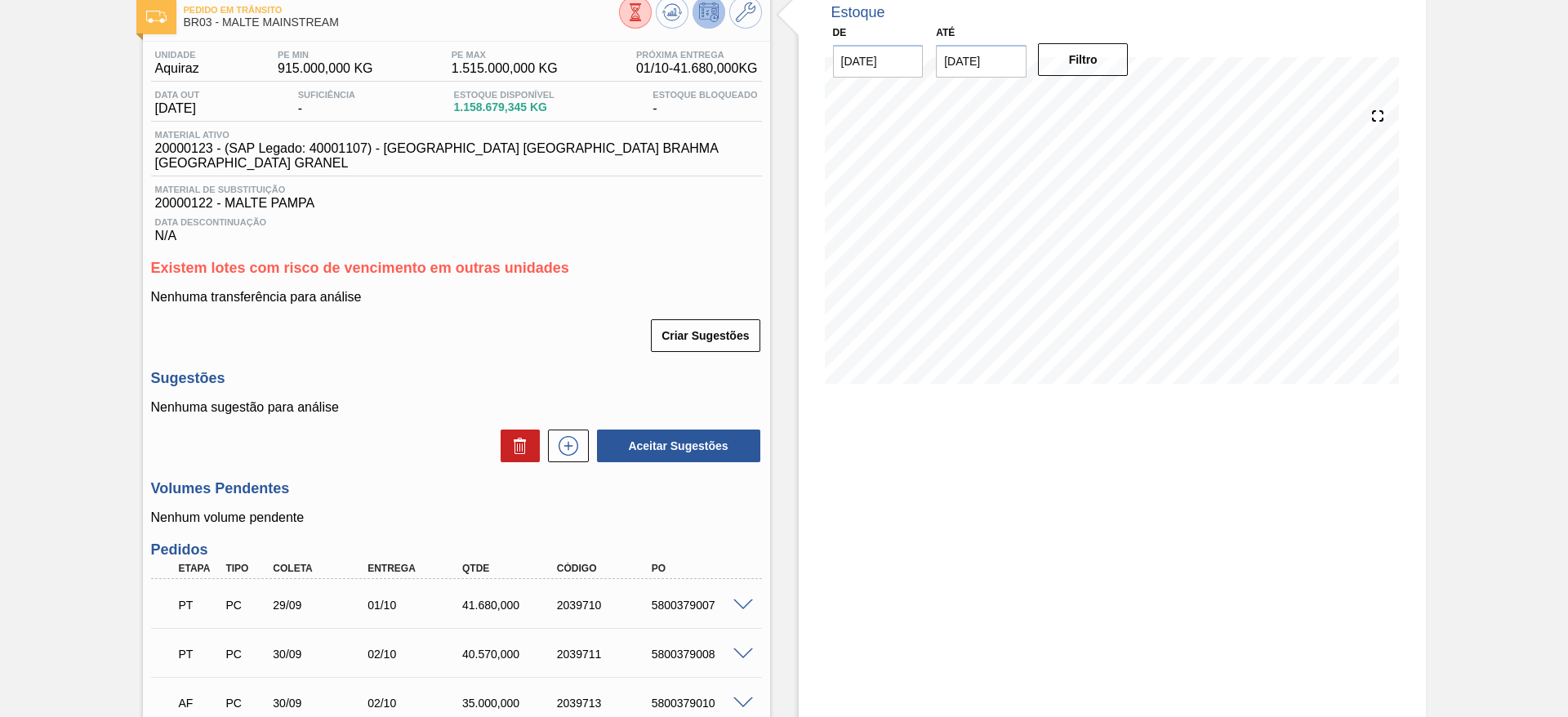
scroll to position [0, 0]
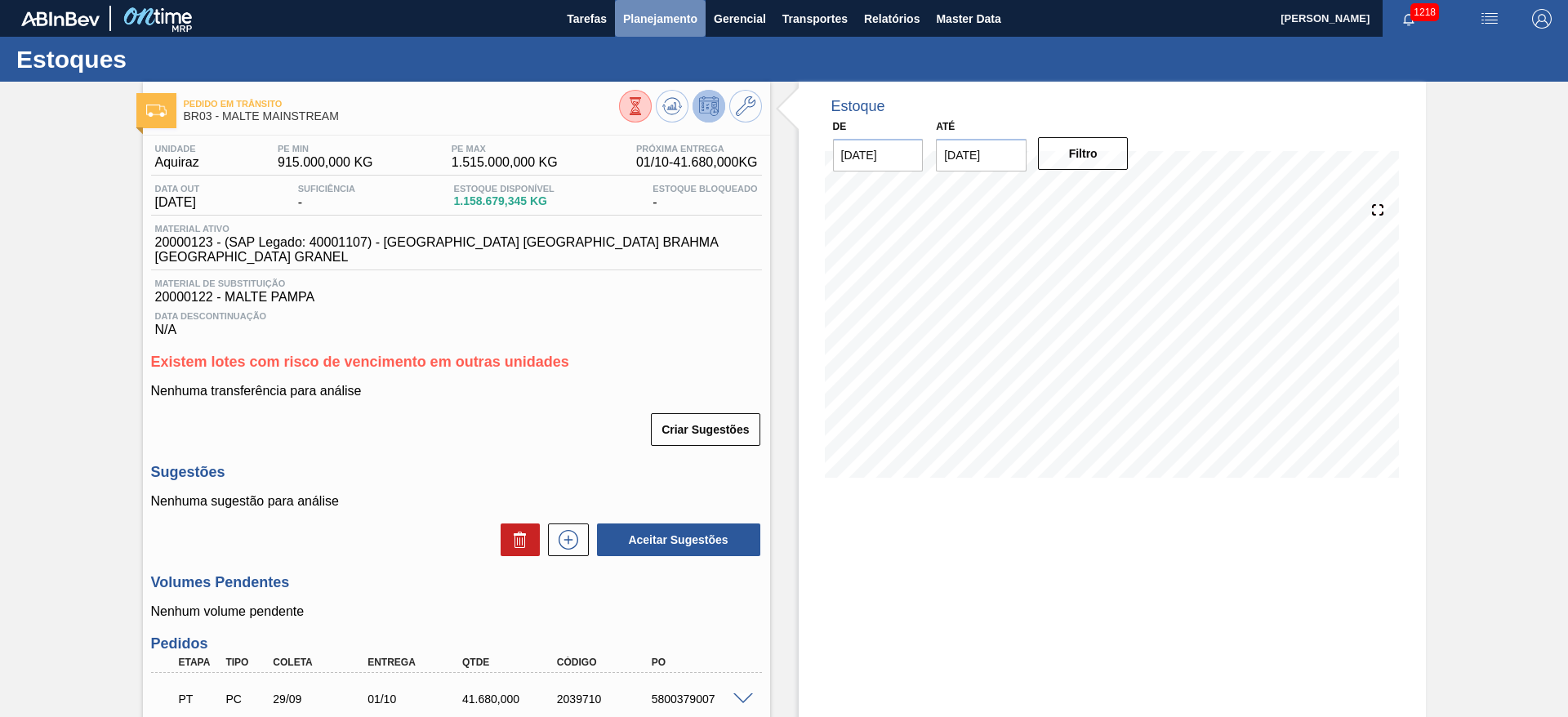
click at [648, 21] on span "Planejamento" at bounding box center [660, 19] width 74 height 20
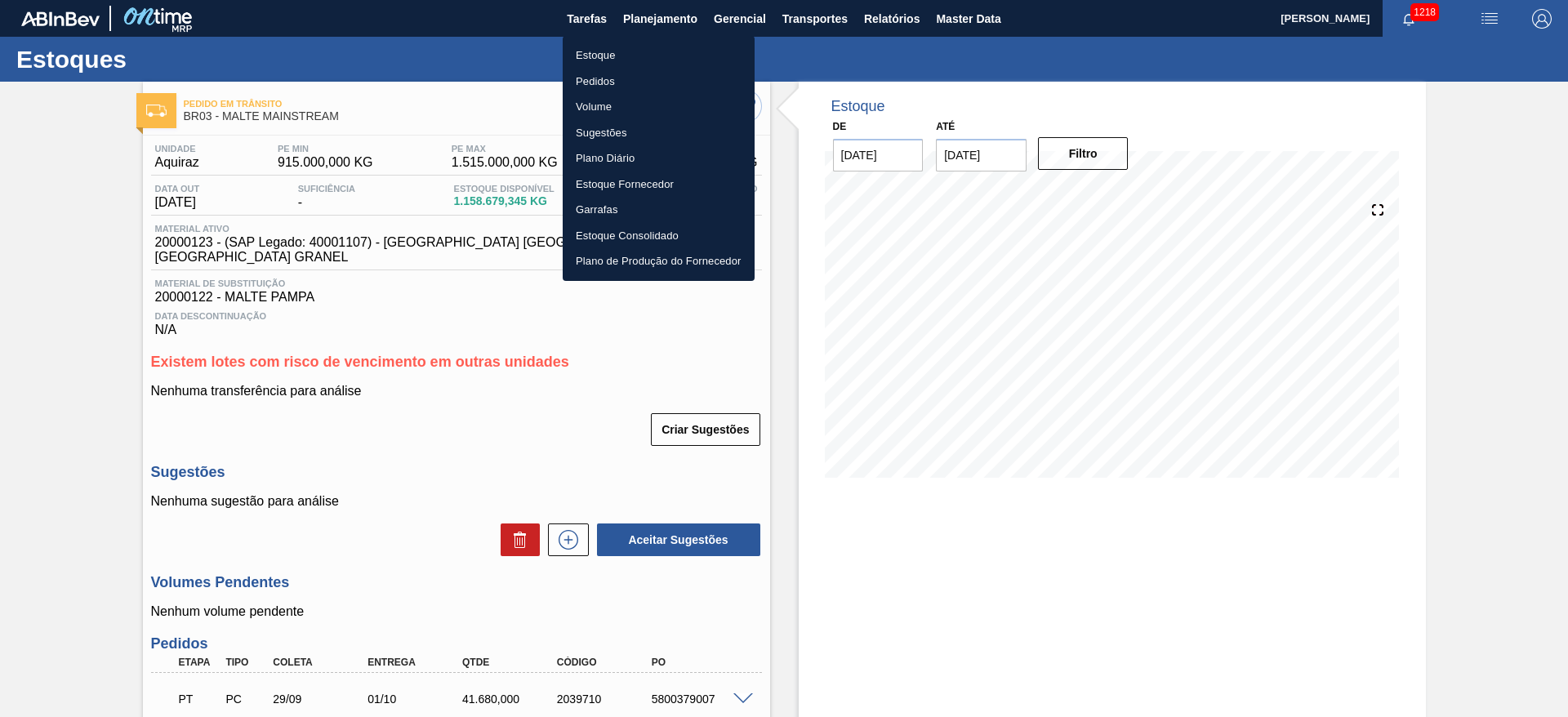
click at [595, 54] on li "Estoque" at bounding box center [659, 56] width 192 height 26
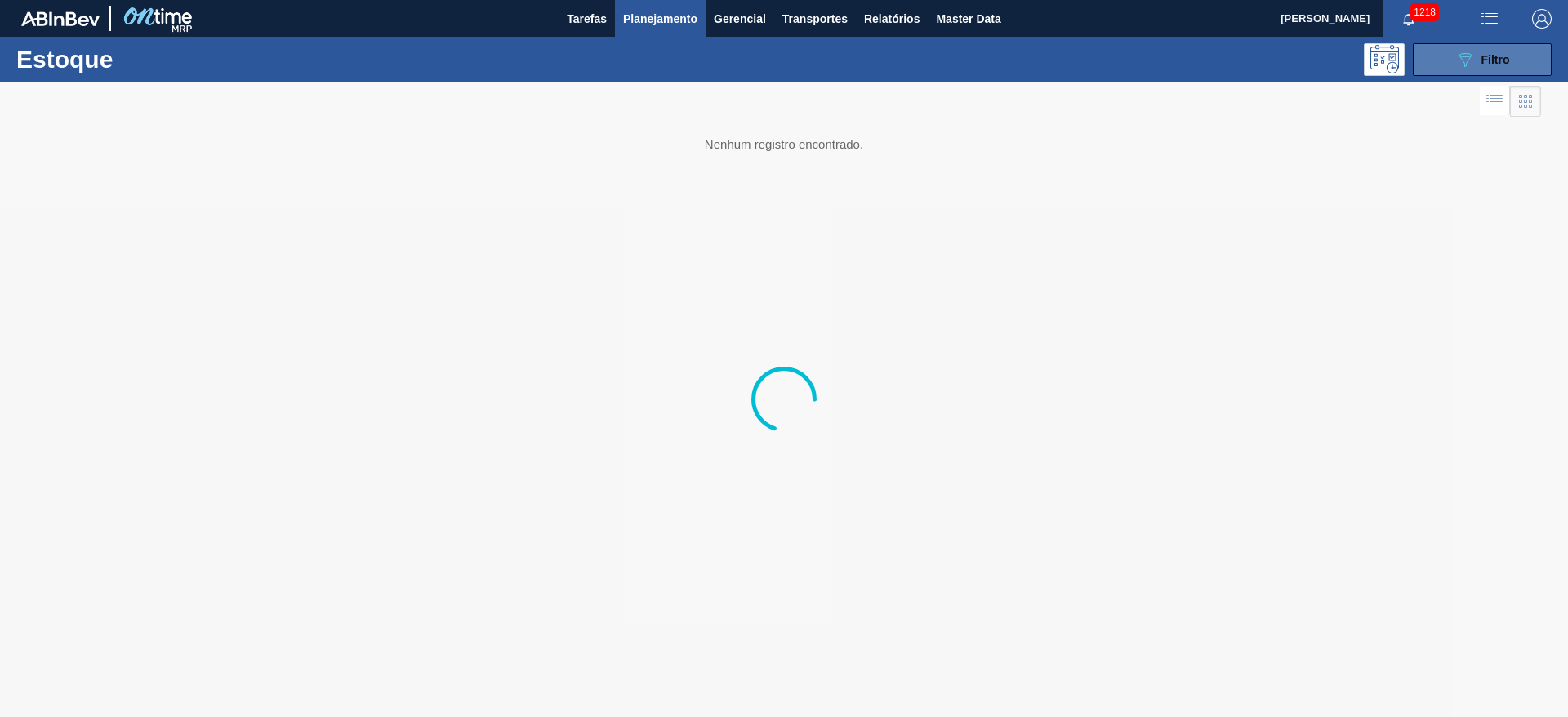
click at [1045, 64] on span "Filtro" at bounding box center [1495, 59] width 29 height 13
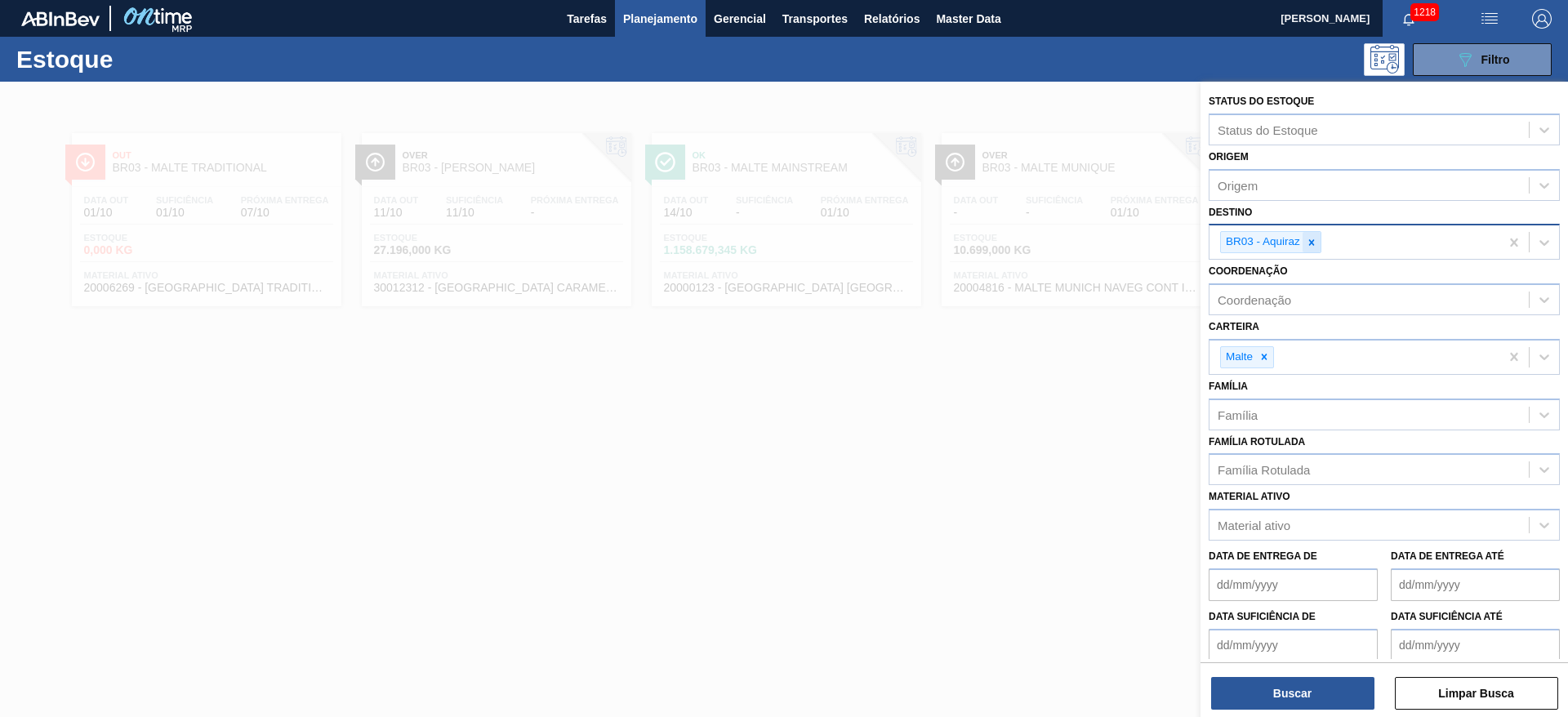
click at [1045, 239] on icon at bounding box center [1312, 241] width 6 height 6
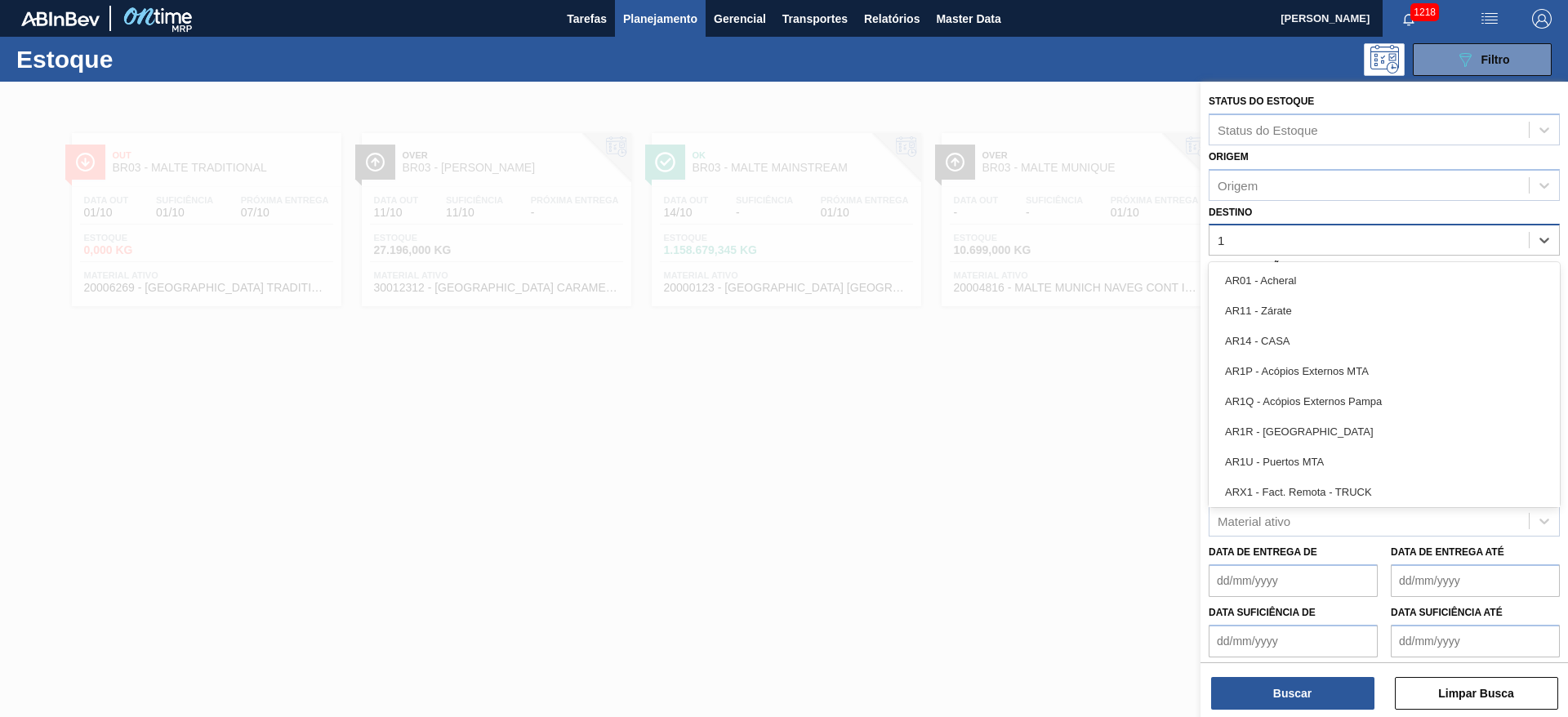
type input "11"
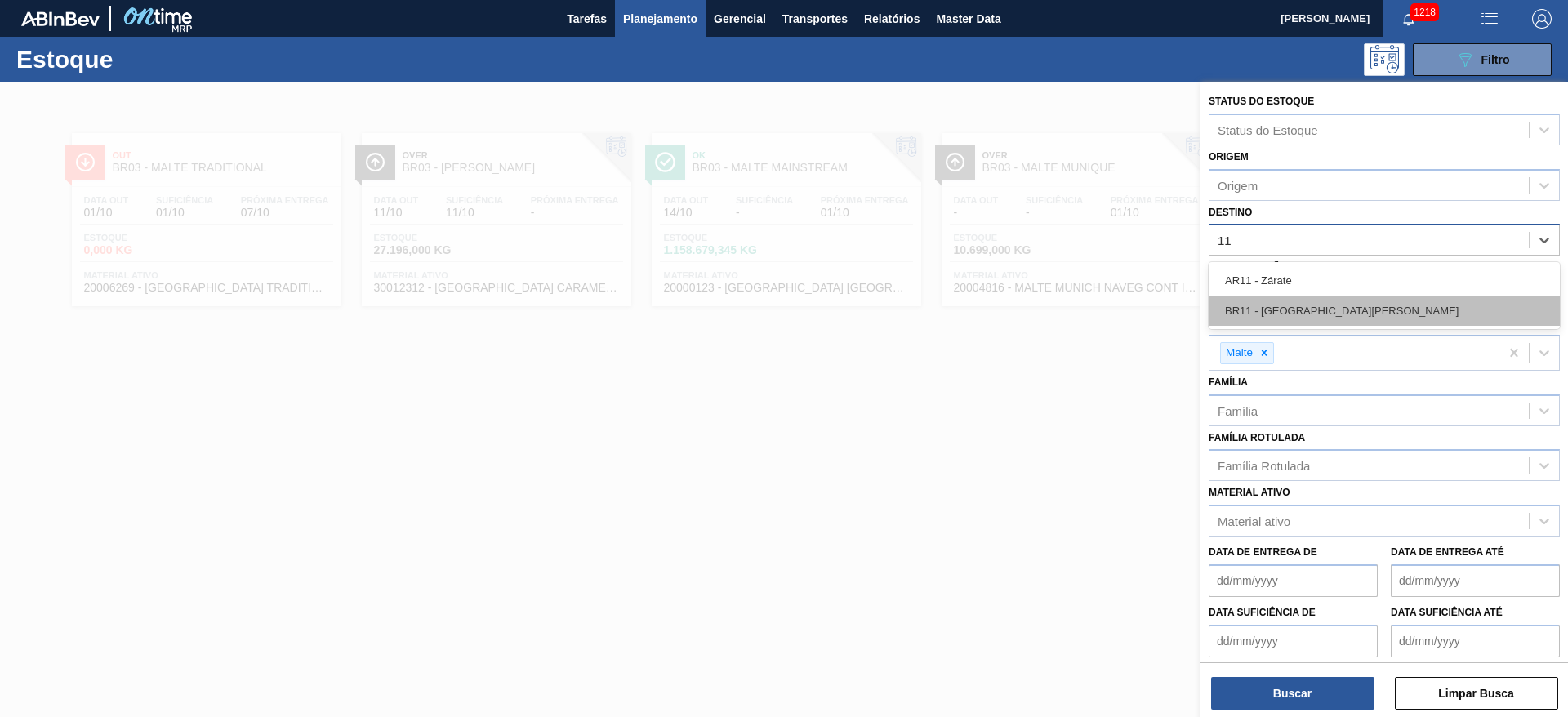
click at [1045, 307] on div "BR11 - [GEOGRAPHIC_DATA][PERSON_NAME]" at bounding box center [1384, 311] width 351 height 30
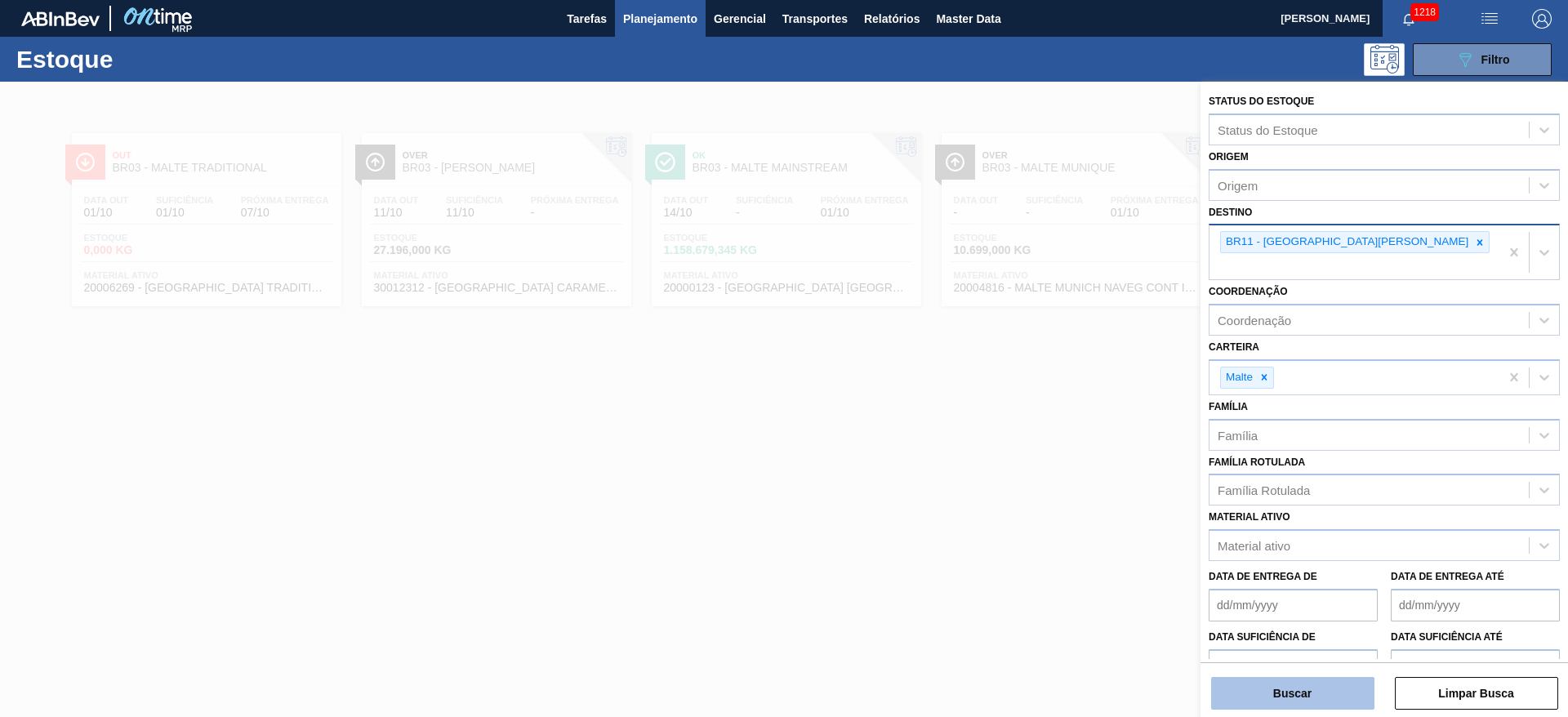
click at [1045, 477] on button "Buscar" at bounding box center [1293, 693] width 163 height 33
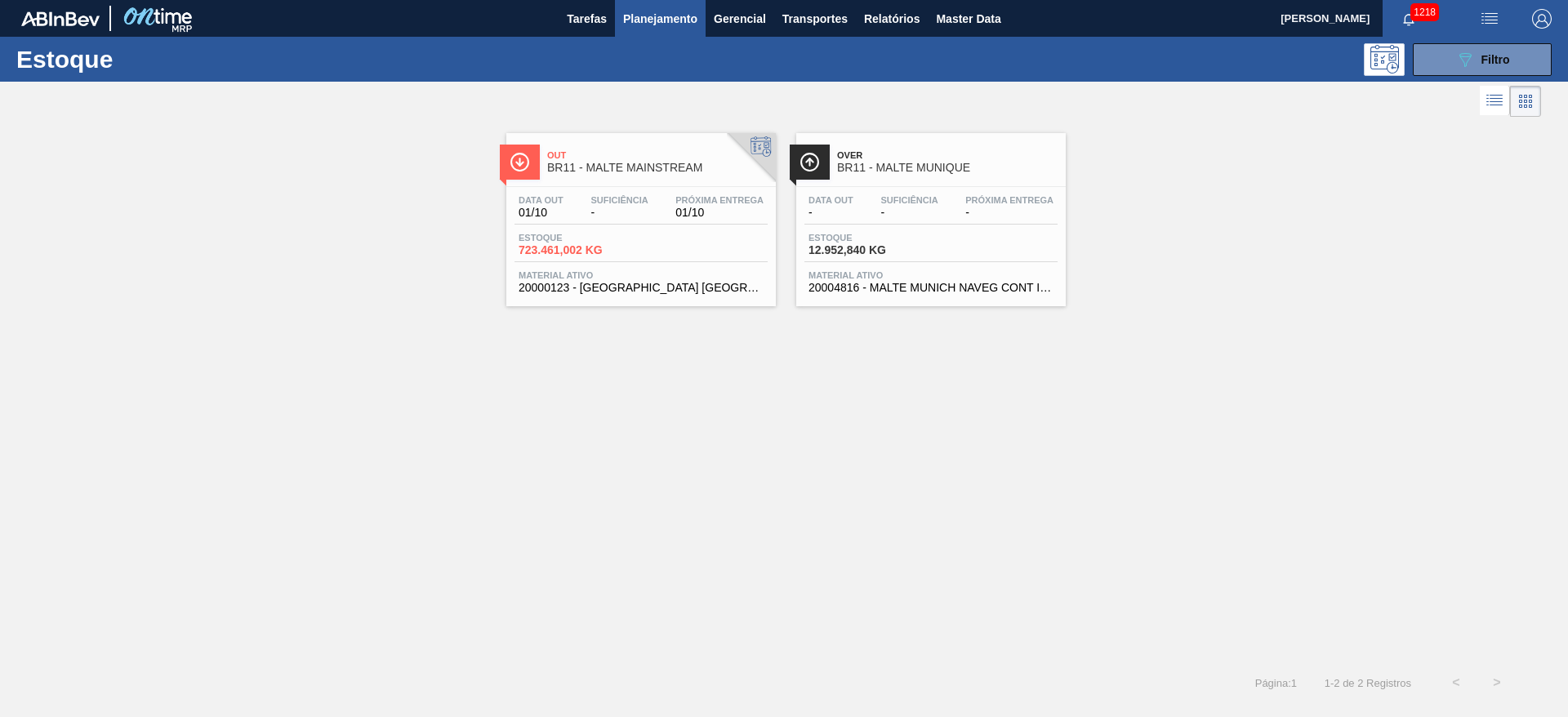
click at [572, 209] on div "Data out 01/10 Suficiência - Próxima Entrega 01/10" at bounding box center [641, 210] width 253 height 30
